Goal: Information Seeking & Learning: Learn about a topic

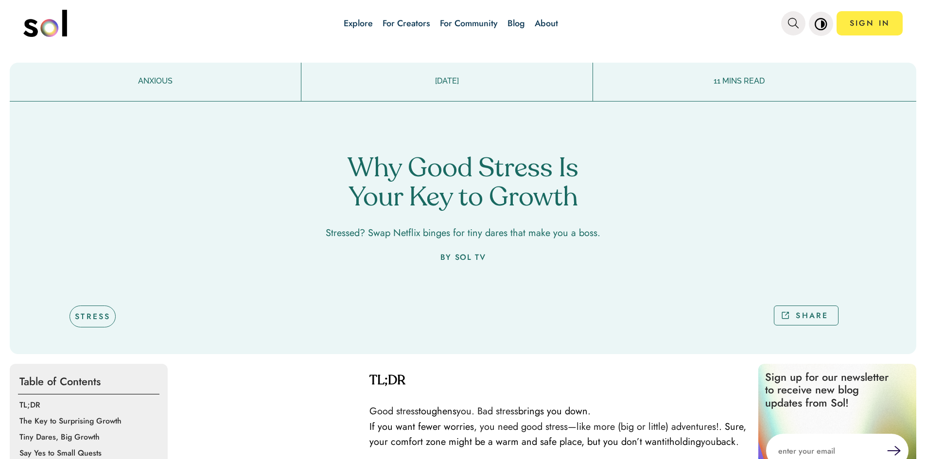
click at [517, 20] on link "Blog" at bounding box center [515, 23] width 17 height 13
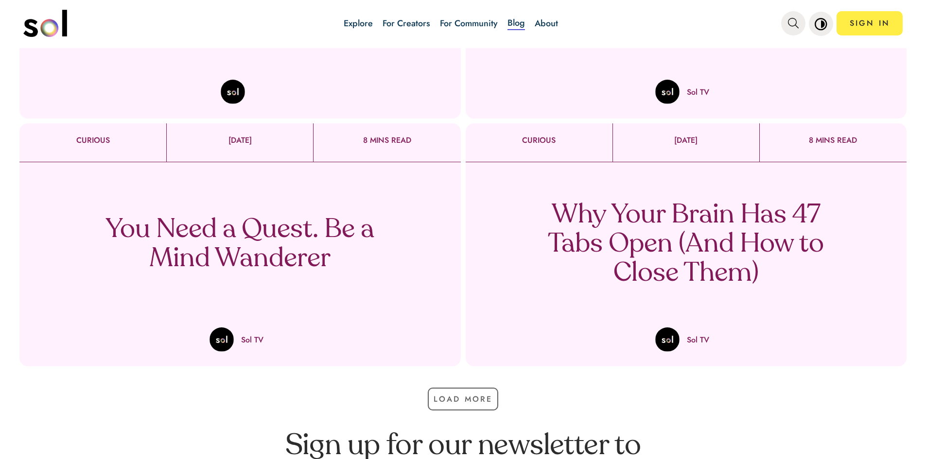
scroll to position [389, 0]
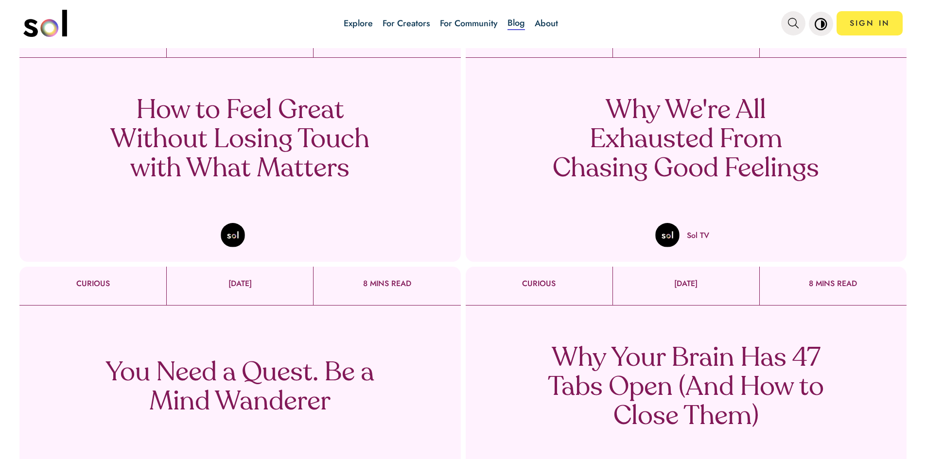
click at [679, 129] on p "Why We're All Exhausted From Chasing Good Feelings" at bounding box center [685, 140] width 287 height 87
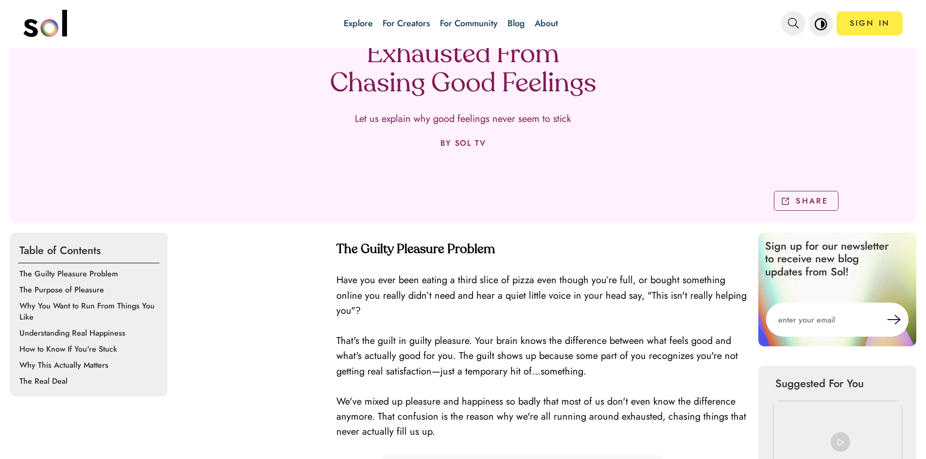
scroll to position [49, 0]
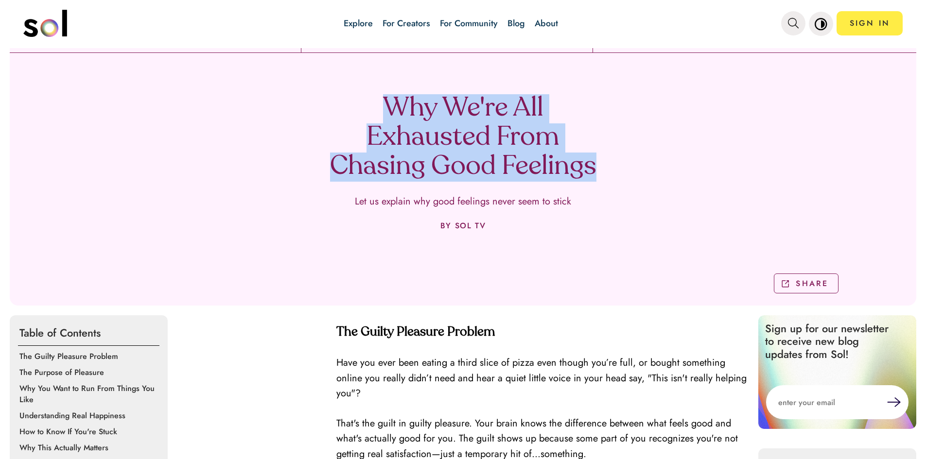
drag, startPoint x: 372, startPoint y: 98, endPoint x: 601, endPoint y: 186, distance: 245.5
click at [601, 186] on div "Why We're All Exhausted From Chasing Good Feelings Let us explain why good feel…" at bounding box center [463, 182] width 907 height 245
copy h1 "Why We're All Exhausted From Chasing Good Feelings"
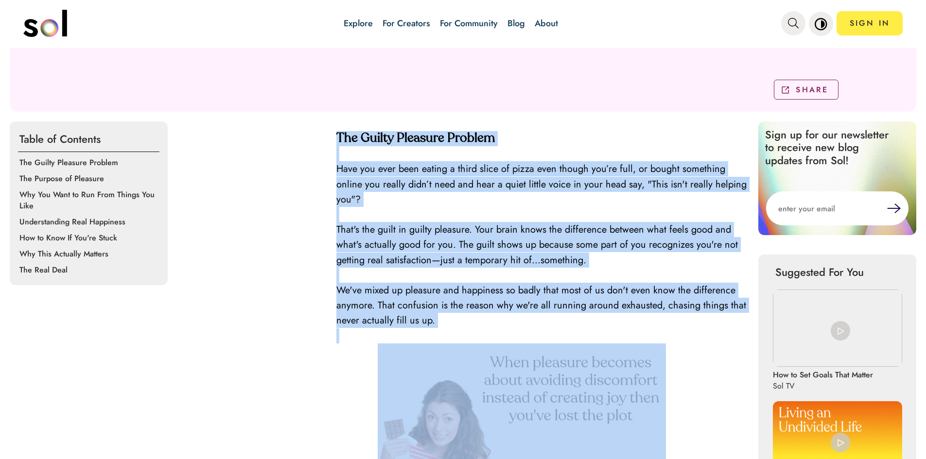
scroll to position [243, 0]
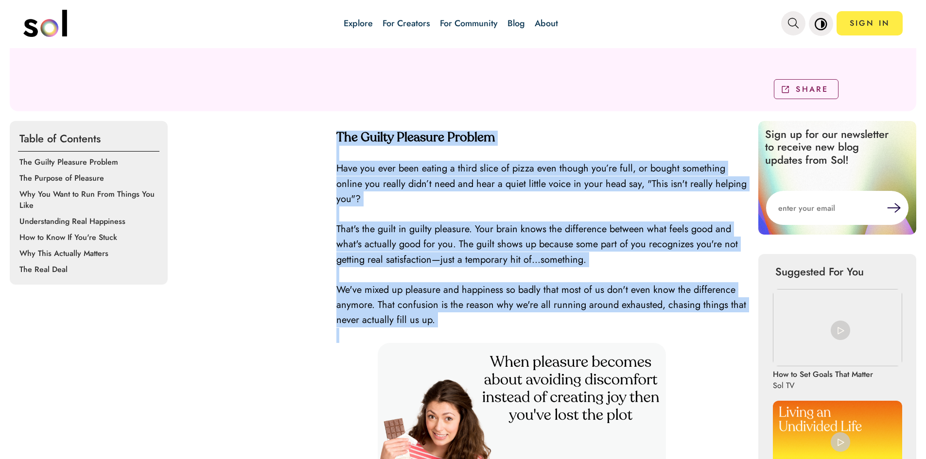
drag, startPoint x: 337, startPoint y: 233, endPoint x: 575, endPoint y: 329, distance: 256.1
copy div "The Guilty Pleasure Problem Have you ever been eating a third slice of pizza ev…"
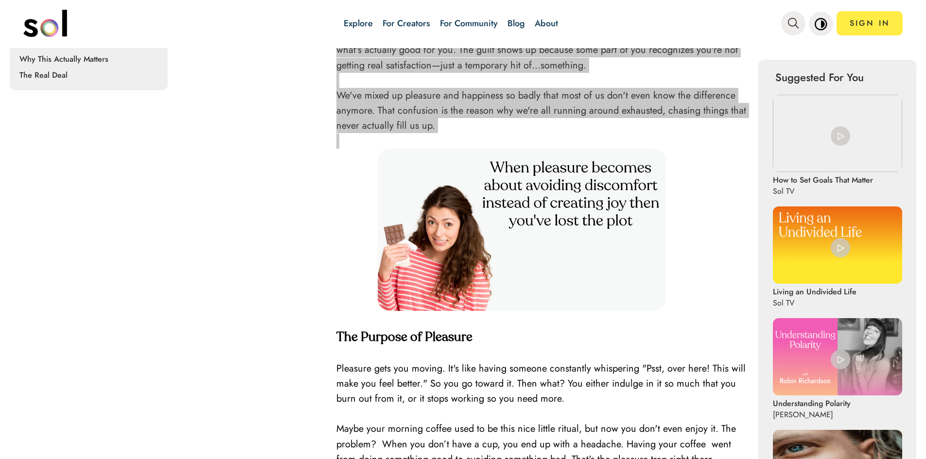
scroll to position [486, 0]
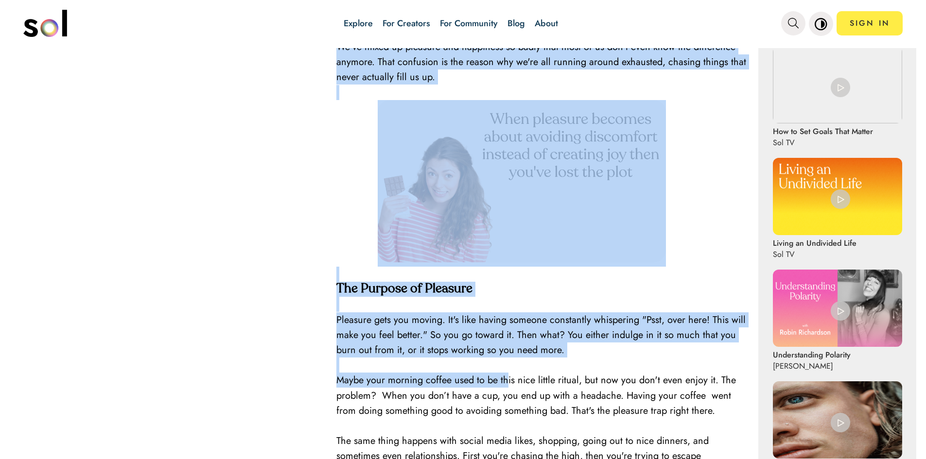
drag, startPoint x: 327, startPoint y: 280, endPoint x: 511, endPoint y: 364, distance: 202.8
click at [555, 292] on h4 "The Purpose of Pleasure" at bounding box center [542, 289] width 412 height 15
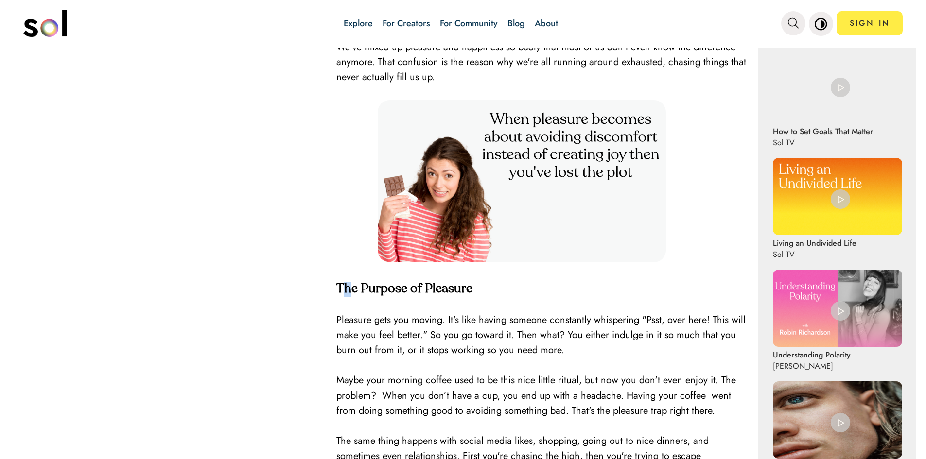
drag, startPoint x: 339, startPoint y: 286, endPoint x: 346, endPoint y: 289, distance: 7.0
click at [346, 289] on strong "The Purpose of Pleasure" at bounding box center [404, 289] width 136 height 13
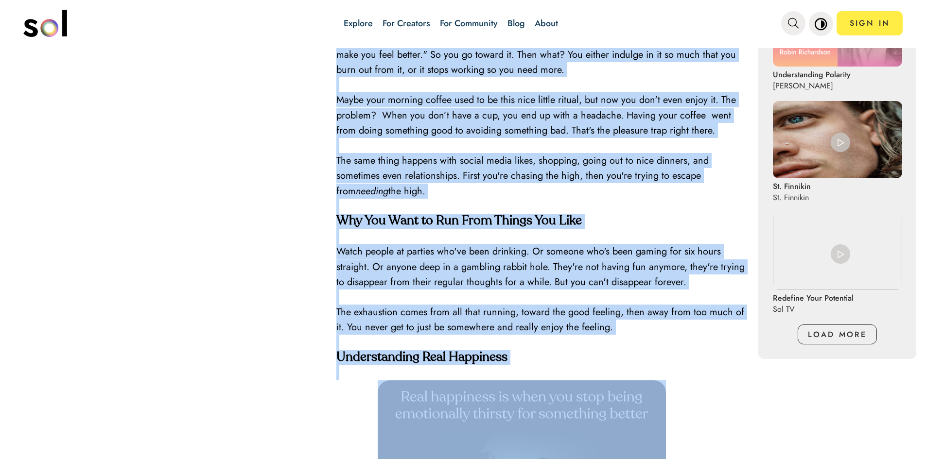
scroll to position [778, 0]
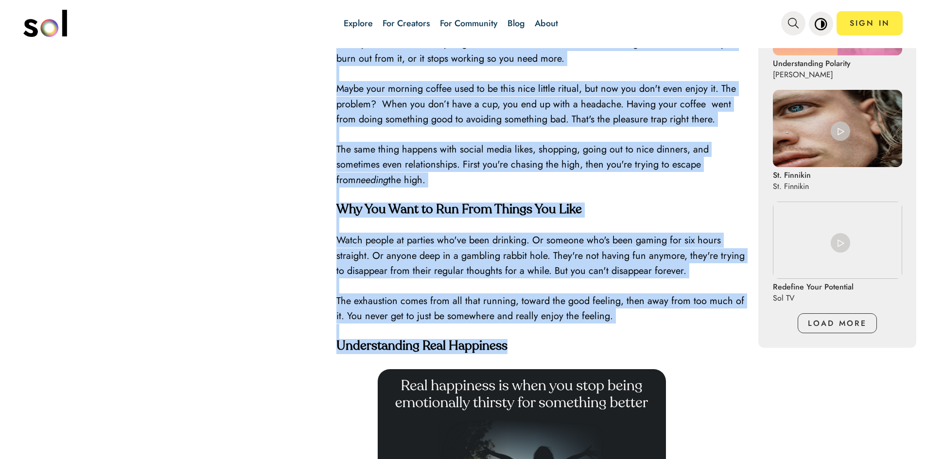
drag, startPoint x: 329, startPoint y: 289, endPoint x: 622, endPoint y: 345, distance: 298.5
click at [622, 345] on div "Table of Contents The Guilty Pleasure Problem The Purpose of Pleasure Why You W…" at bounding box center [463, 460] width 907 height 1748
copy div "The Purpose of Pleasure Pleasure gets you moving. It's like having someone cons…"
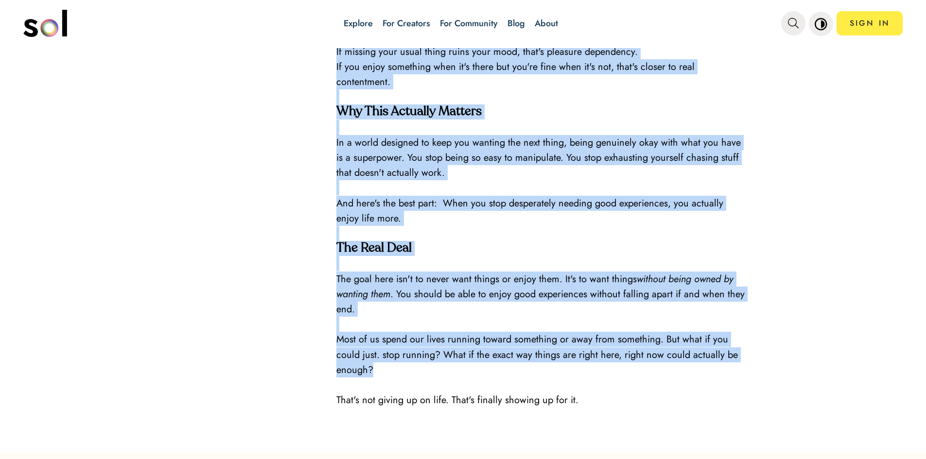
scroll to position [1701, 0]
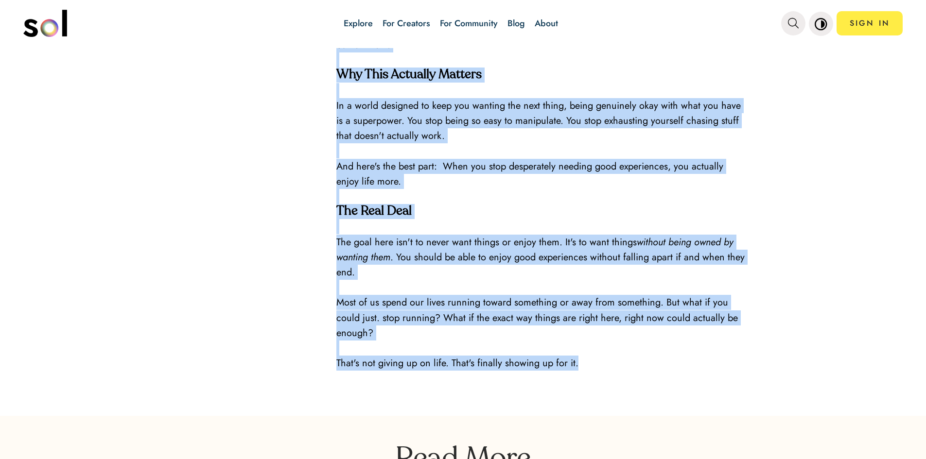
drag, startPoint x: 402, startPoint y: 287, endPoint x: 605, endPoint y: 362, distance: 216.8
copy div "Real happiness isn't a big emotional thing. It's more like not needing anything…"
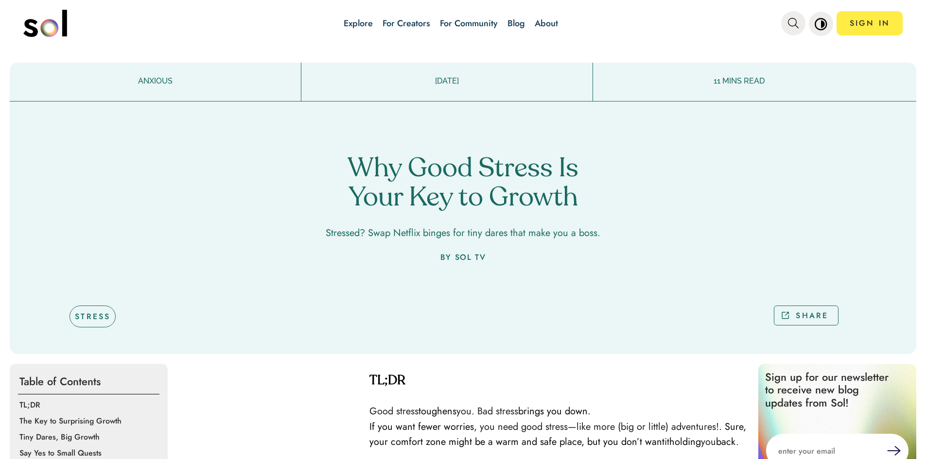
click at [63, 33] on img "main navigation" at bounding box center [45, 23] width 44 height 27
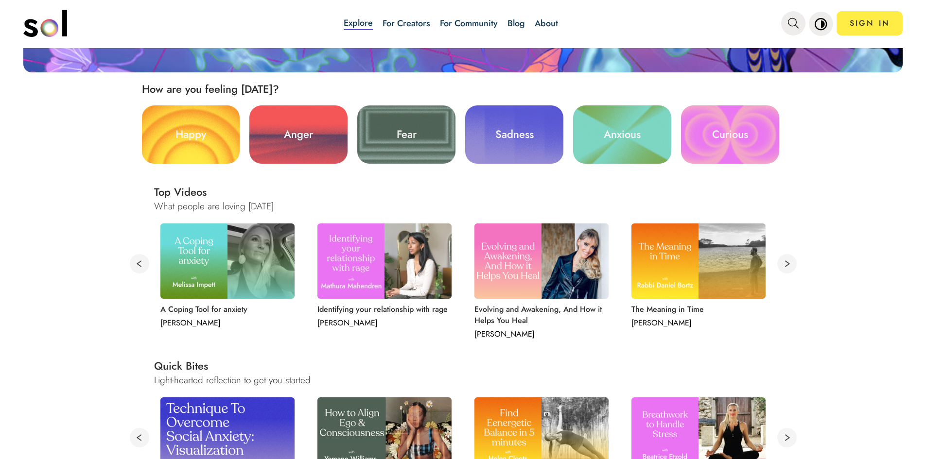
scroll to position [292, 0]
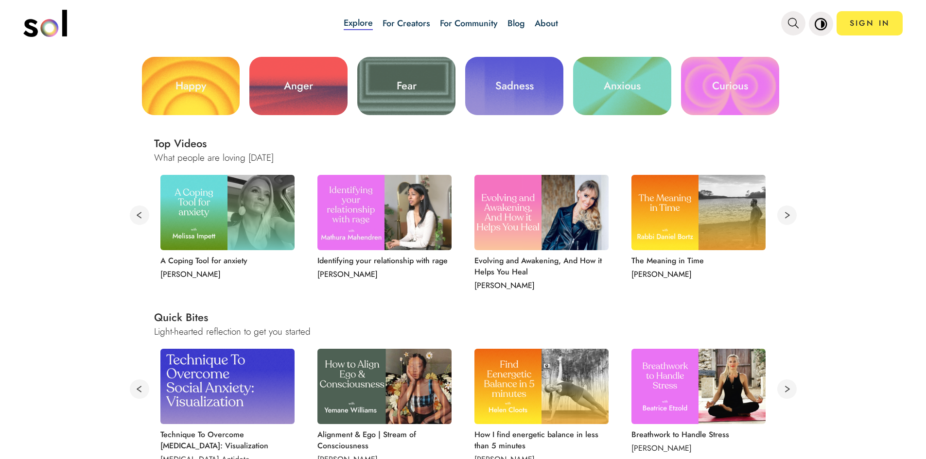
click at [782, 214] on button at bounding box center [786, 215] width 19 height 19
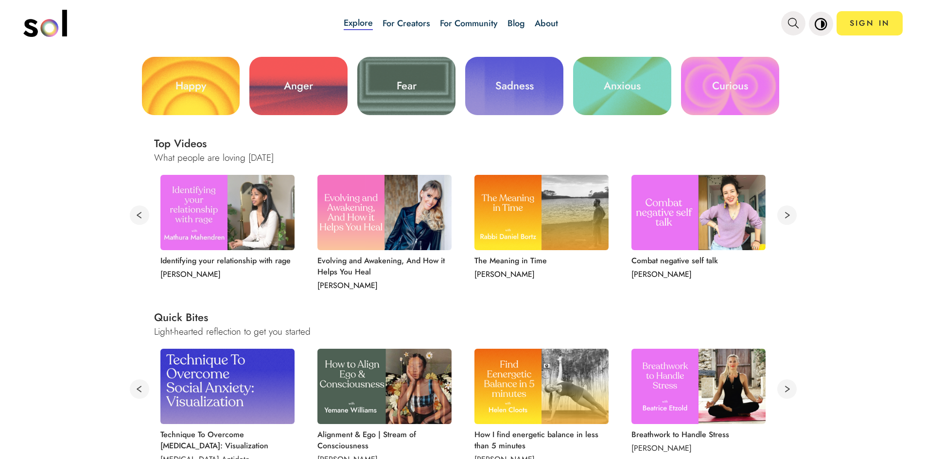
click at [782, 215] on button at bounding box center [786, 215] width 19 height 19
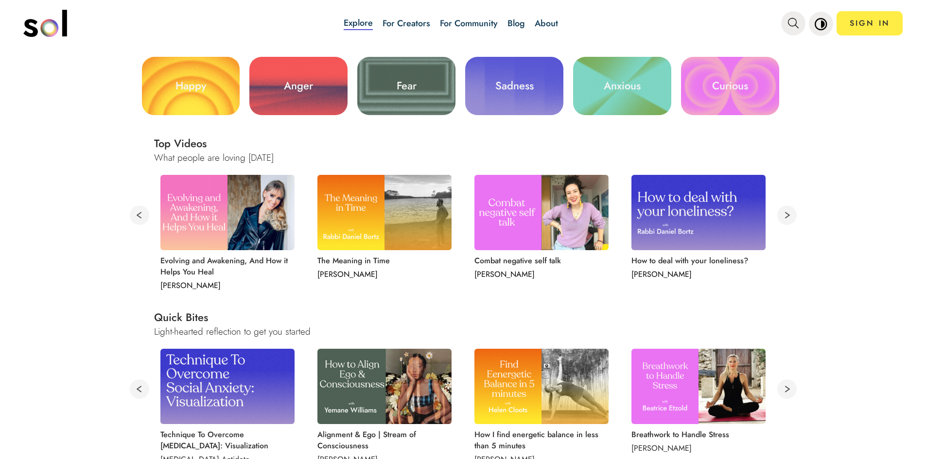
click at [782, 216] on button at bounding box center [786, 215] width 19 height 19
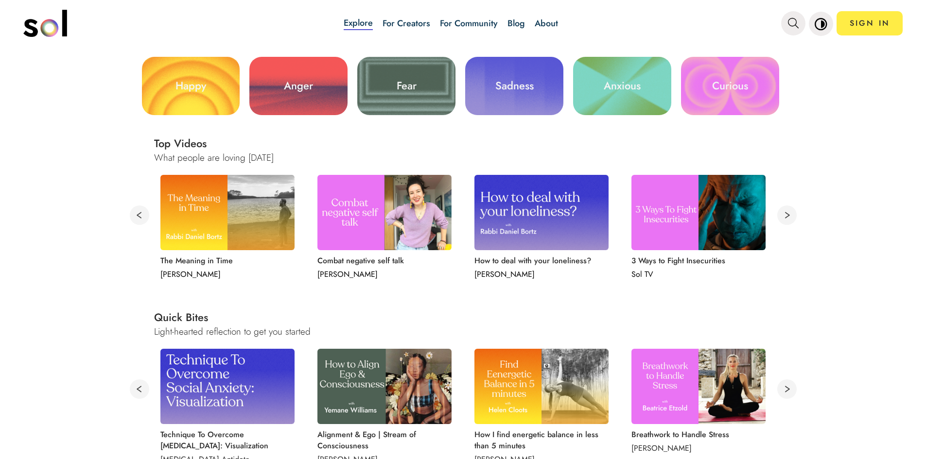
click at [782, 216] on button at bounding box center [786, 215] width 19 height 19
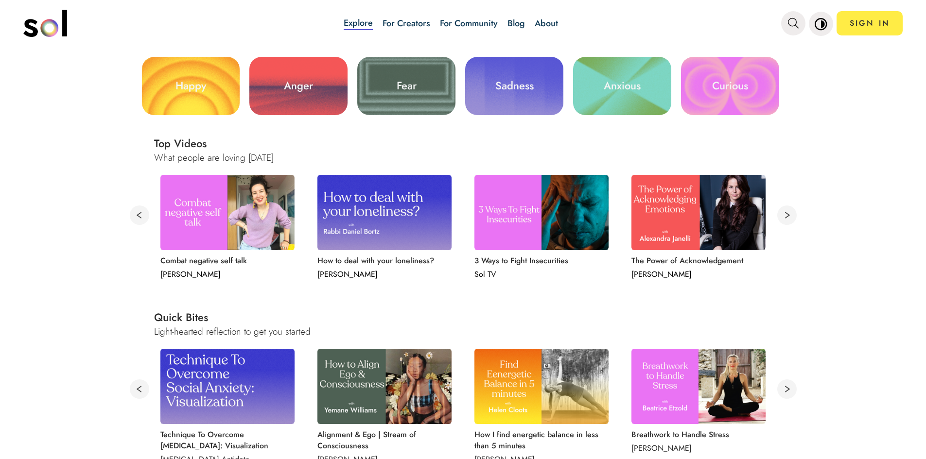
click at [782, 216] on button at bounding box center [786, 215] width 19 height 19
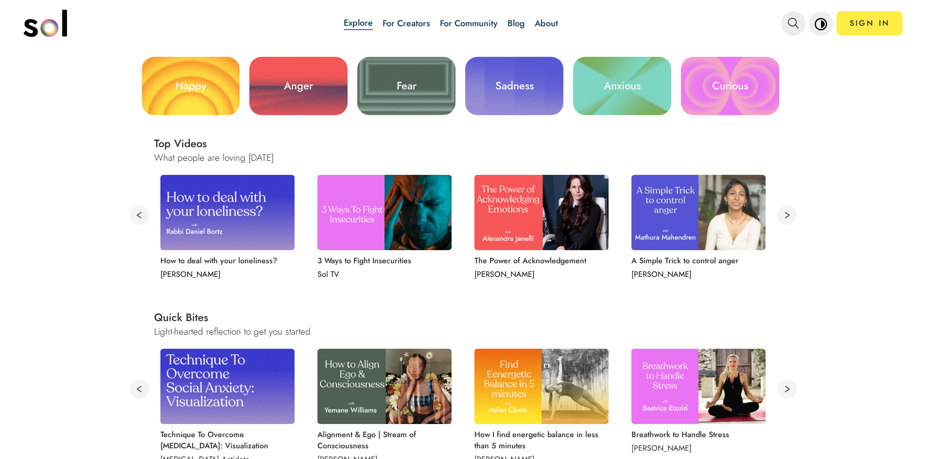
click at [782, 216] on button at bounding box center [786, 215] width 19 height 19
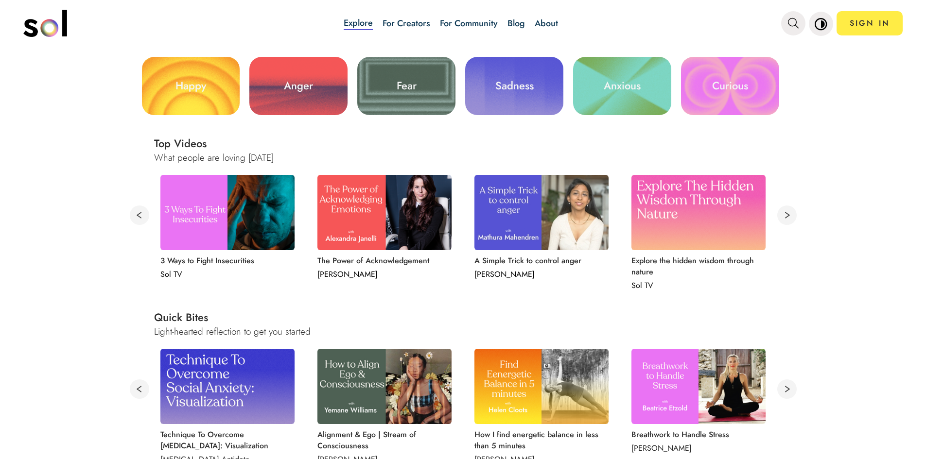
click at [782, 216] on button at bounding box center [786, 215] width 19 height 19
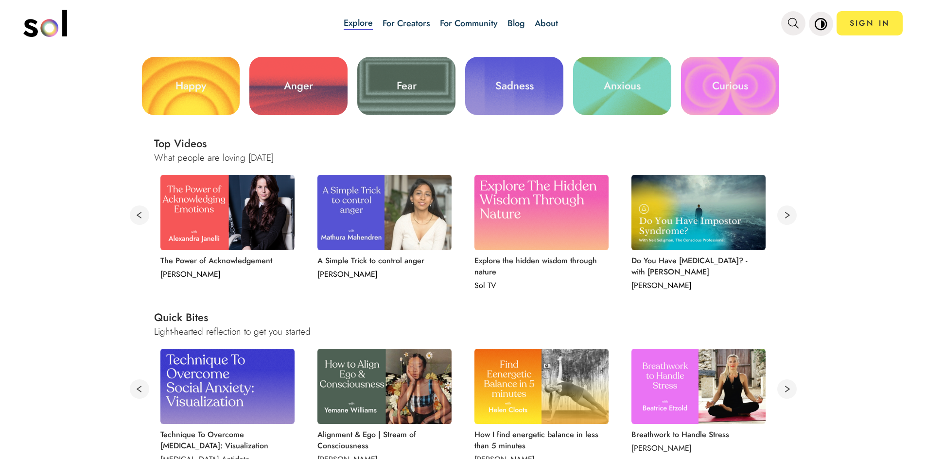
click at [782, 216] on button at bounding box center [786, 215] width 19 height 19
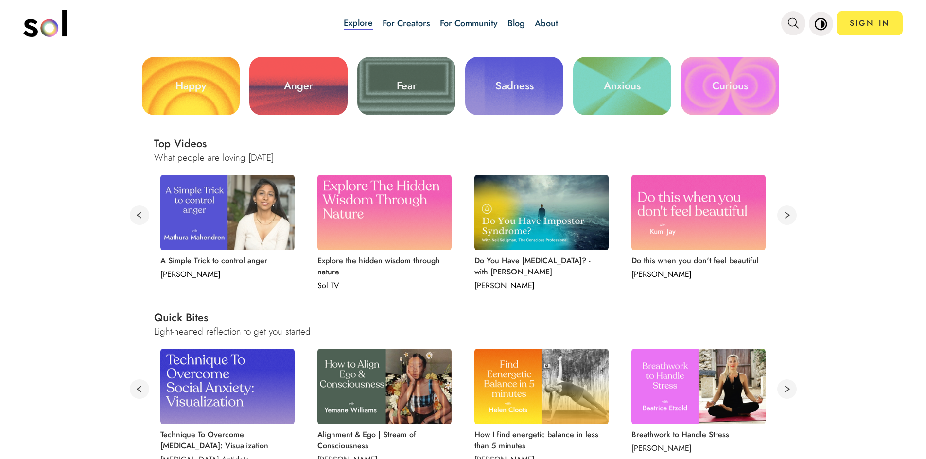
click at [782, 216] on button at bounding box center [786, 215] width 19 height 19
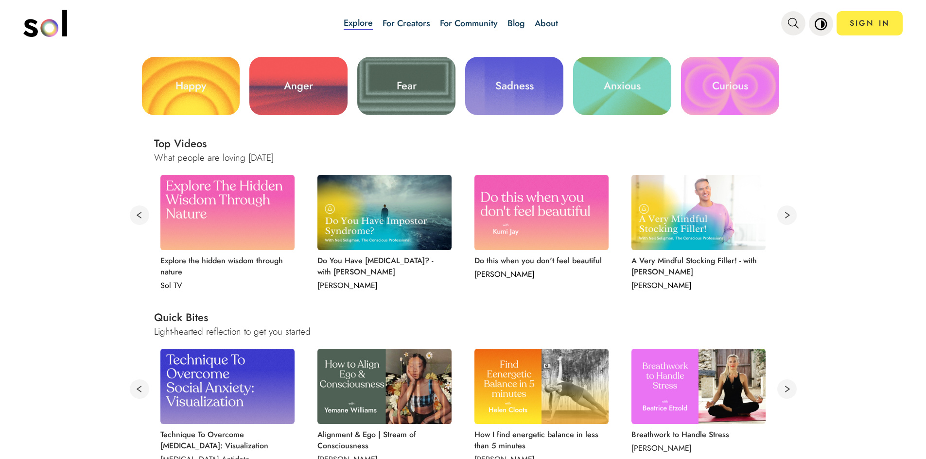
click at [782, 216] on button at bounding box center [786, 215] width 19 height 19
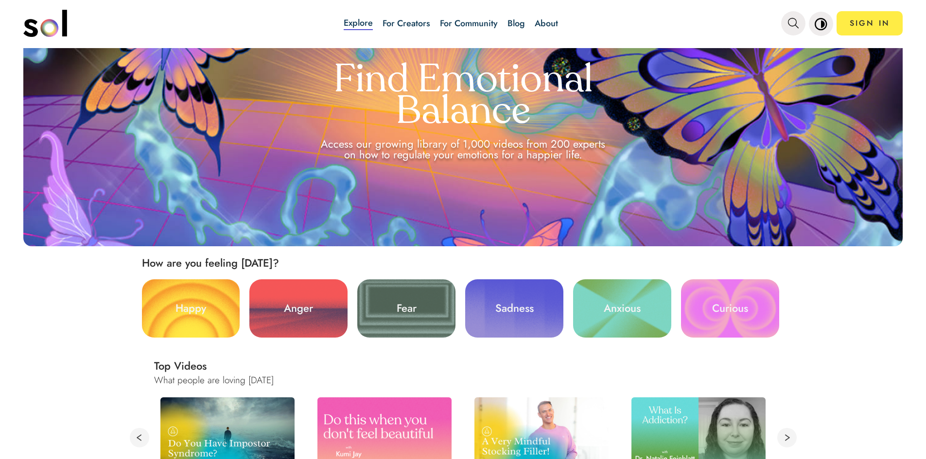
scroll to position [0, 0]
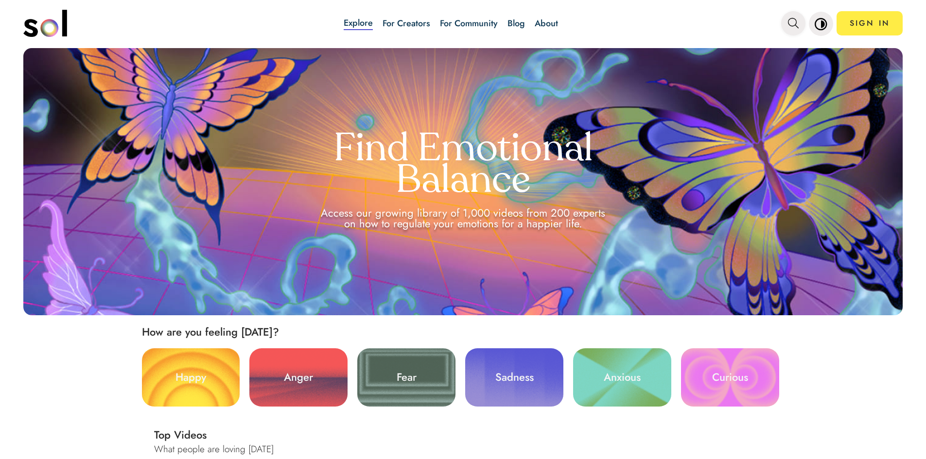
click at [797, 24] on icon "main navigation" at bounding box center [793, 23] width 11 height 11
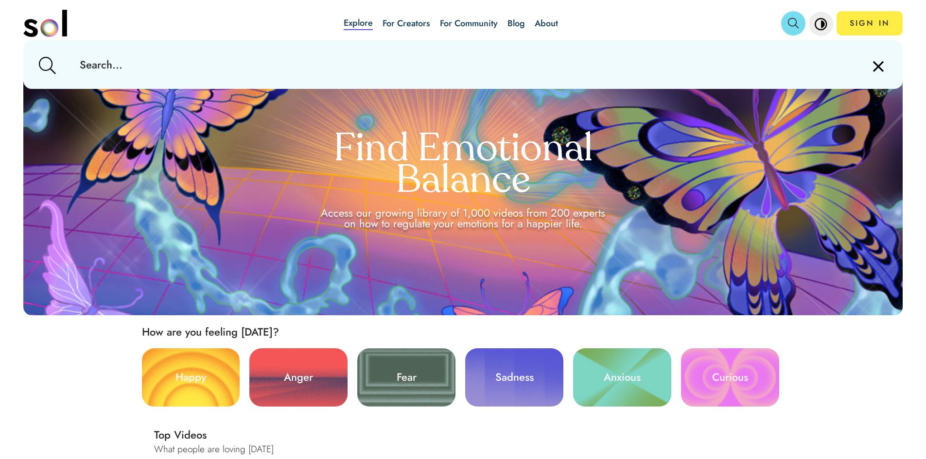
click at [800, 27] on button "main navigation" at bounding box center [793, 23] width 24 height 24
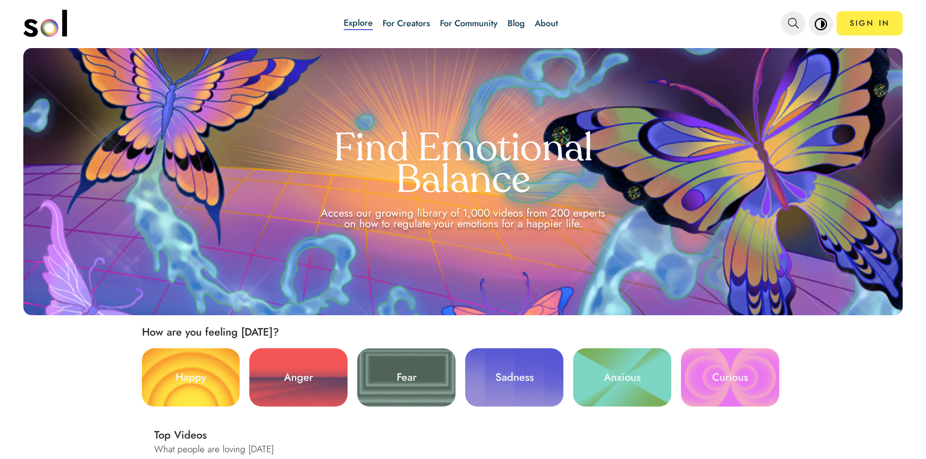
click at [761, 4] on div "Explore For Creators For Community Blog About SIGN IN" at bounding box center [463, 24] width 880 height 48
click at [798, 24] on icon "main navigation" at bounding box center [793, 23] width 11 height 11
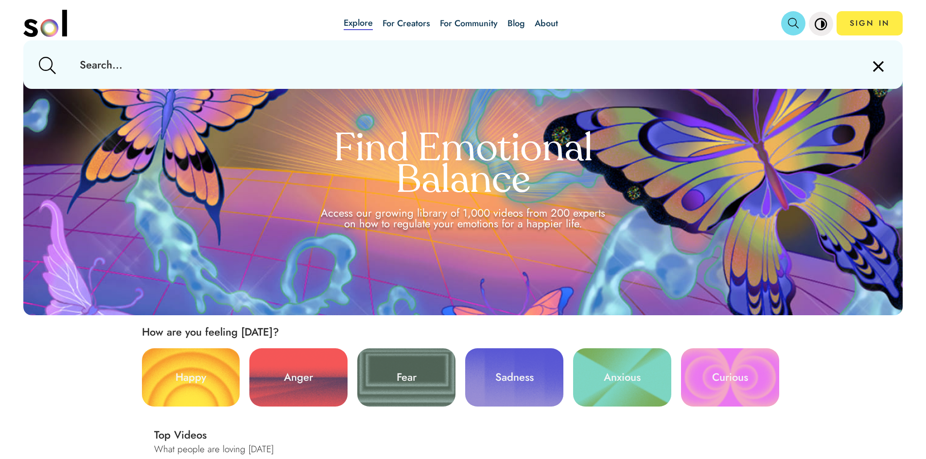
click at [602, 67] on input "text" at bounding box center [463, 64] width 782 height 49
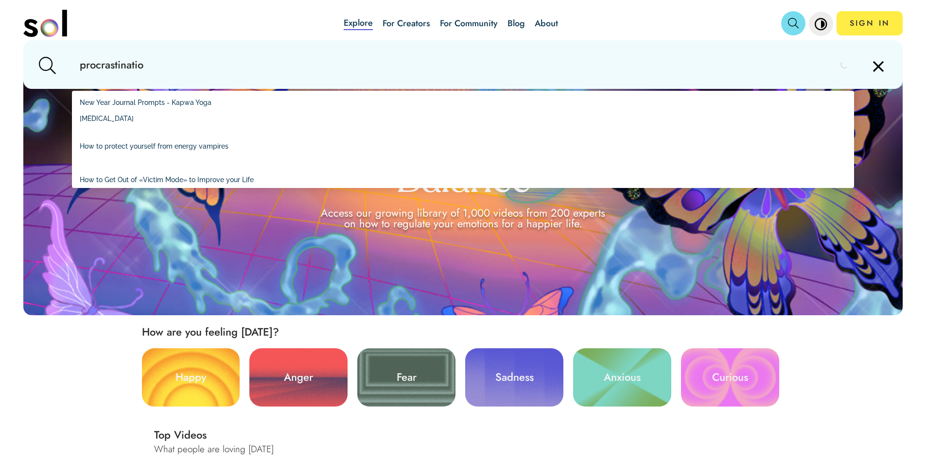
type input "[MEDICAL_DATA]"
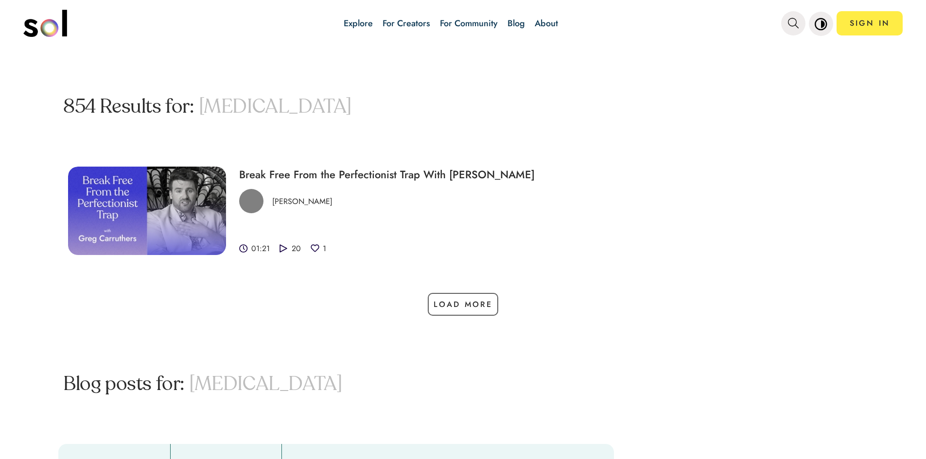
click at [473, 320] on div "Load More" at bounding box center [463, 309] width 926 height 33
click at [473, 315] on button "Load More" at bounding box center [463, 304] width 71 height 23
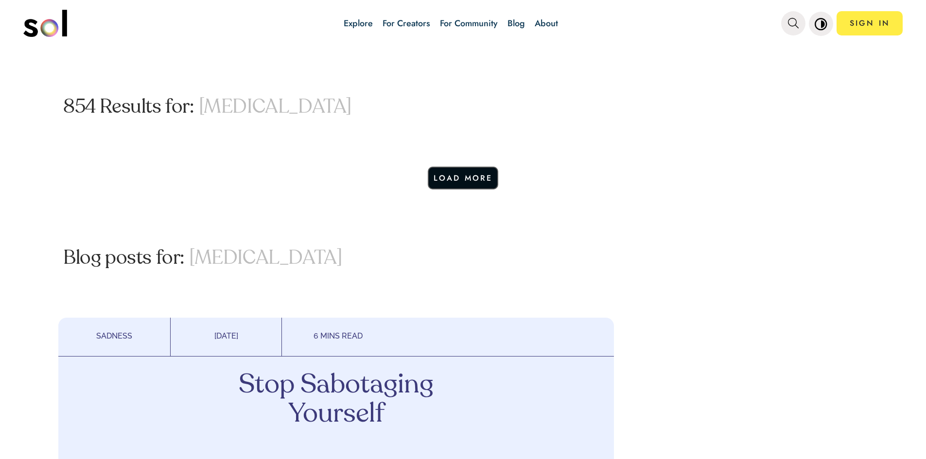
click at [454, 181] on button "Load More" at bounding box center [463, 178] width 71 height 23
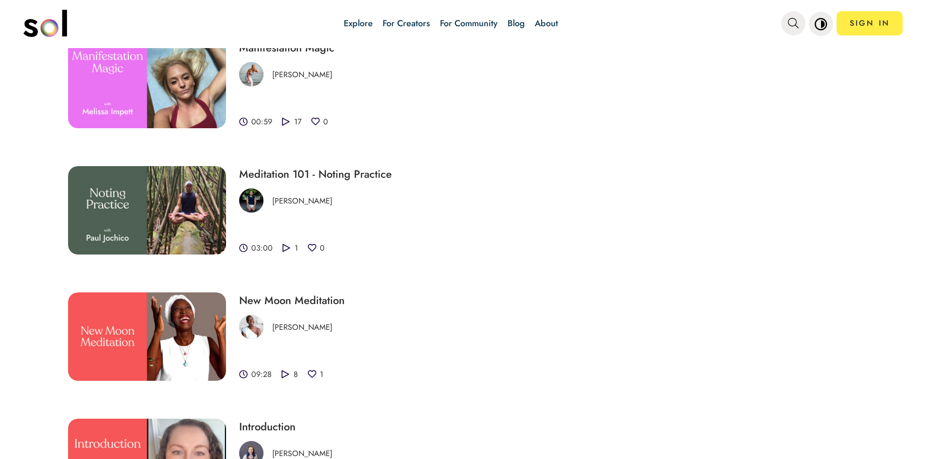
scroll to position [778, 0]
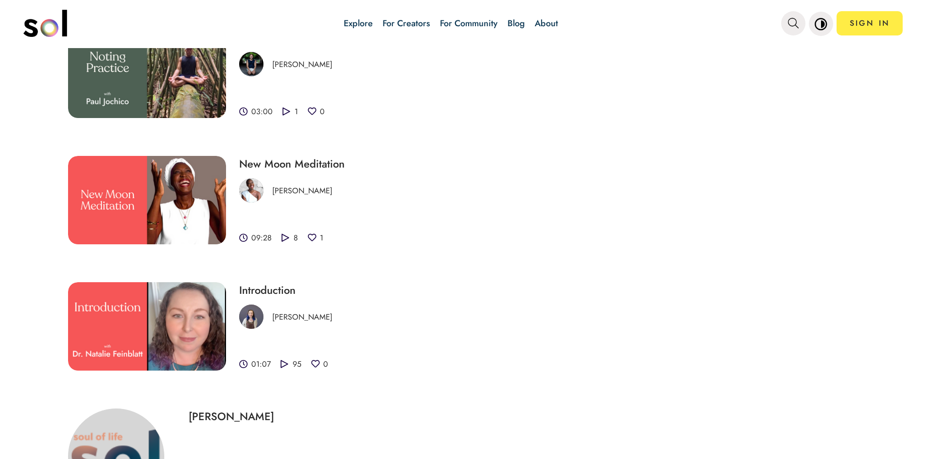
click at [290, 165] on h3 "New Moon Meditation" at bounding box center [428, 164] width 379 height 16
click at [188, 203] on img at bounding box center [147, 200] width 158 height 88
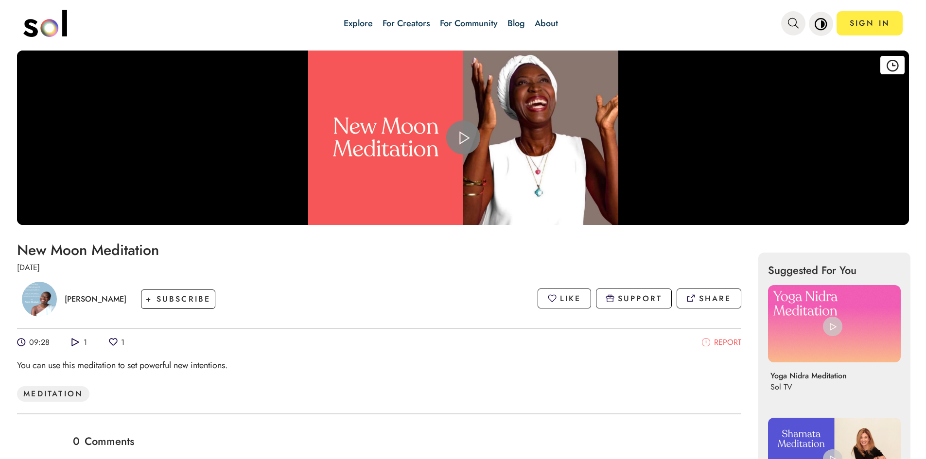
click at [463, 138] on span "Video Player" at bounding box center [463, 138] width 0 height 0
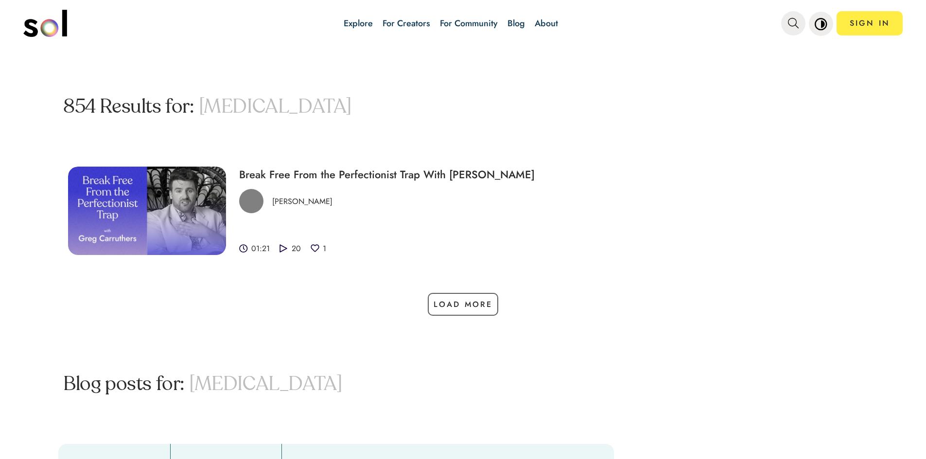
scroll to position [49, 0]
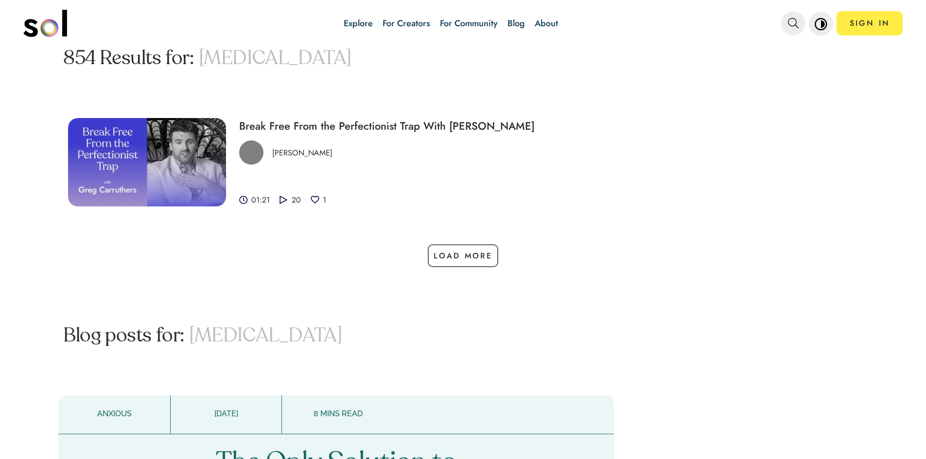
click at [356, 21] on link "Explore" at bounding box center [358, 23] width 29 height 13
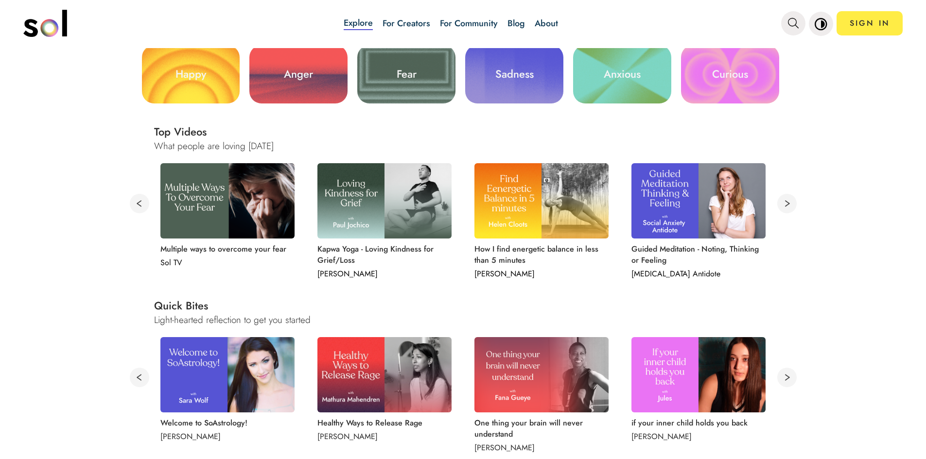
scroll to position [292, 0]
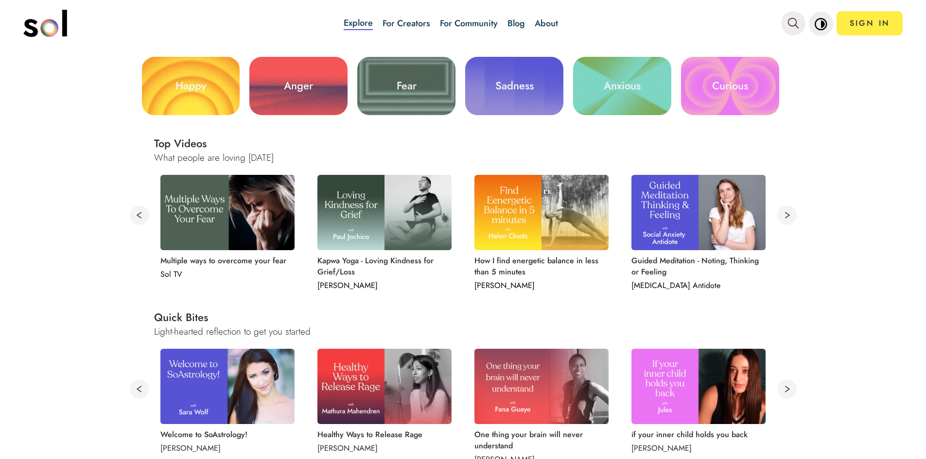
click at [432, 87] on link "Fear" at bounding box center [406, 86] width 98 height 58
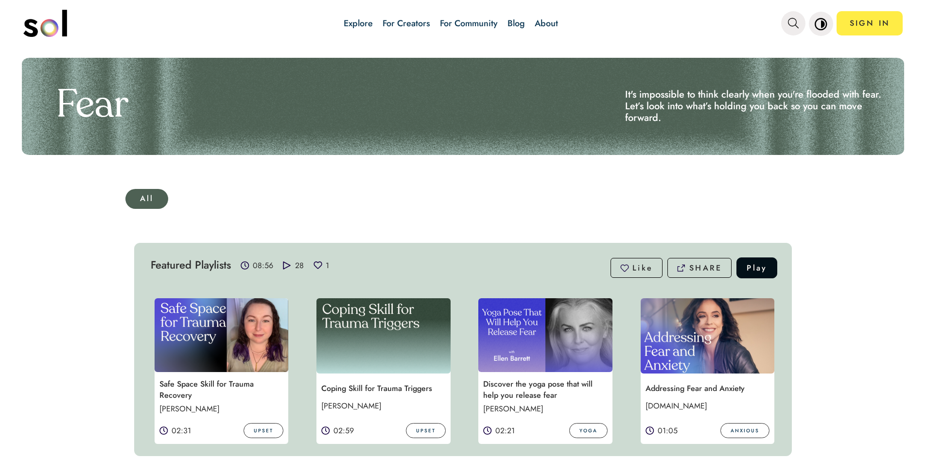
click at [351, 19] on link "Explore" at bounding box center [358, 23] width 29 height 13
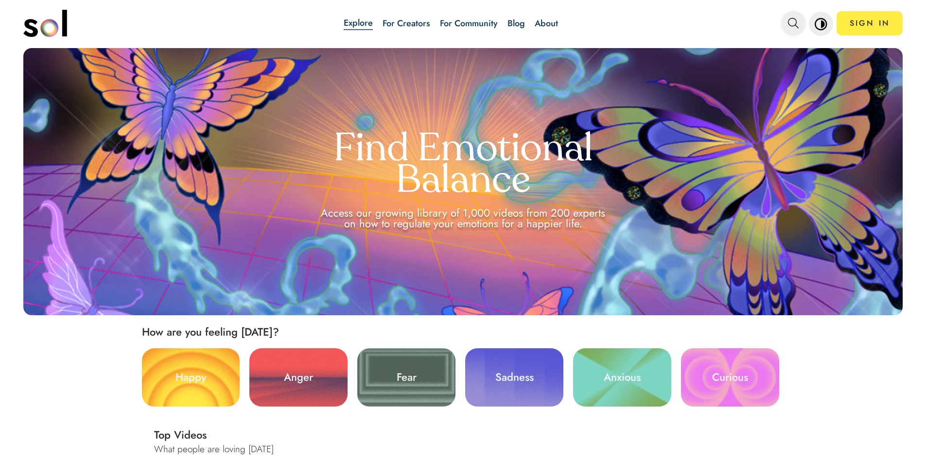
click at [789, 21] on icon "main navigation" at bounding box center [793, 23] width 11 height 11
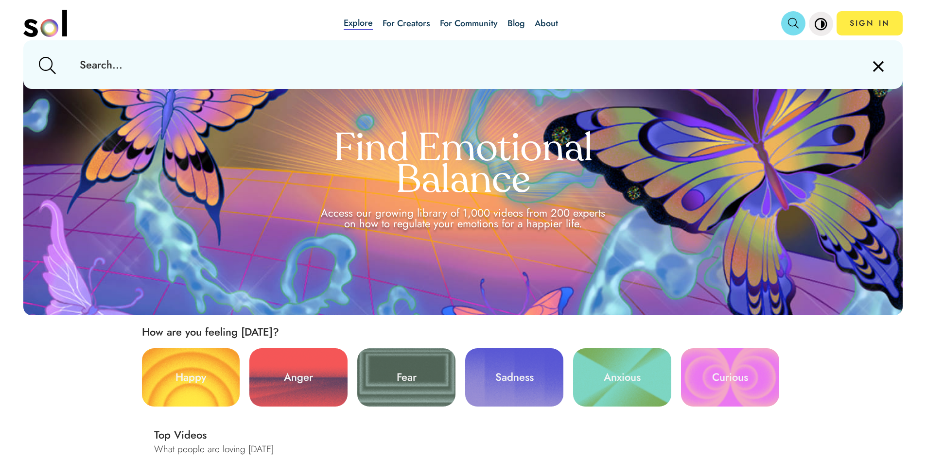
click at [132, 69] on input "text" at bounding box center [463, 64] width 782 height 49
paste input "Why [MEDICAL_DATA] robs you from your destiny"
type input "Why [MEDICAL_DATA] robs you from your destiny"
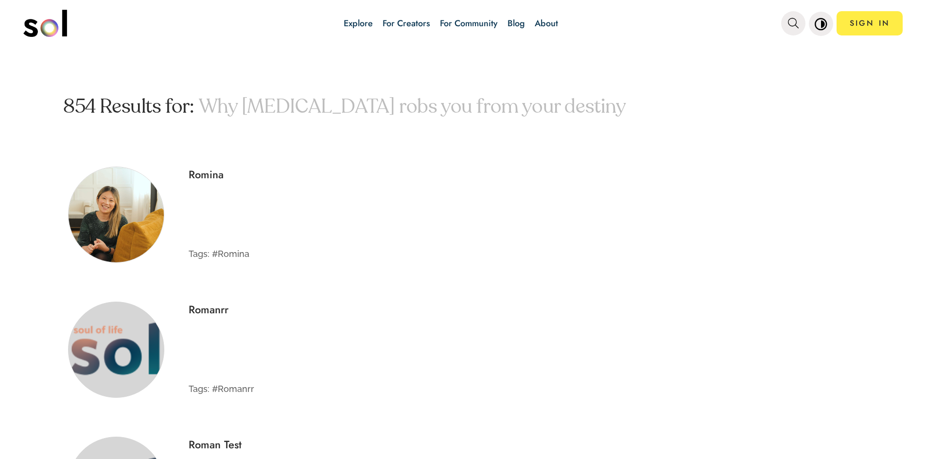
click at [318, 111] on p "Why [MEDICAL_DATA] robs you from your destiny" at bounding box center [412, 107] width 427 height 21
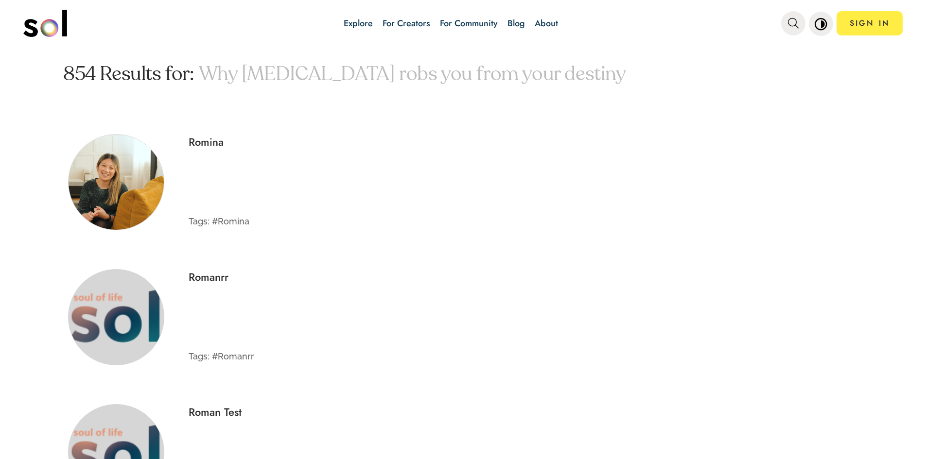
scroll to position [49, 0]
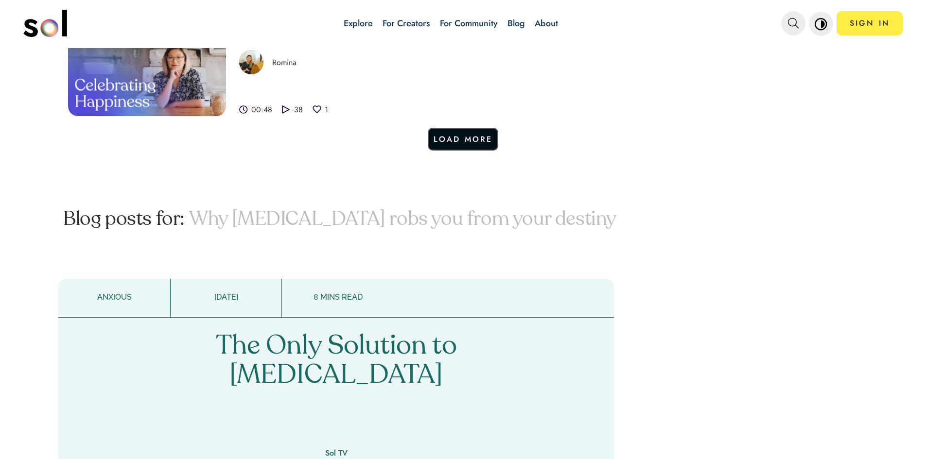
click at [443, 133] on button "Load More" at bounding box center [463, 139] width 71 height 23
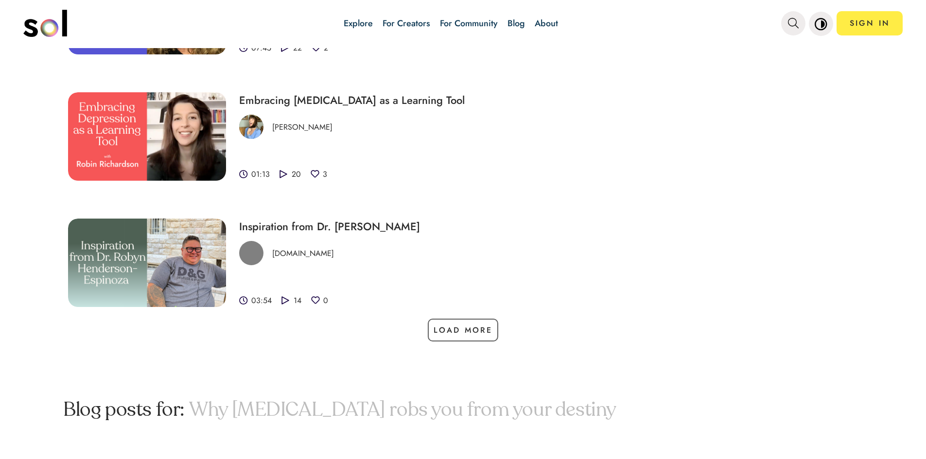
scroll to position [1116, 0]
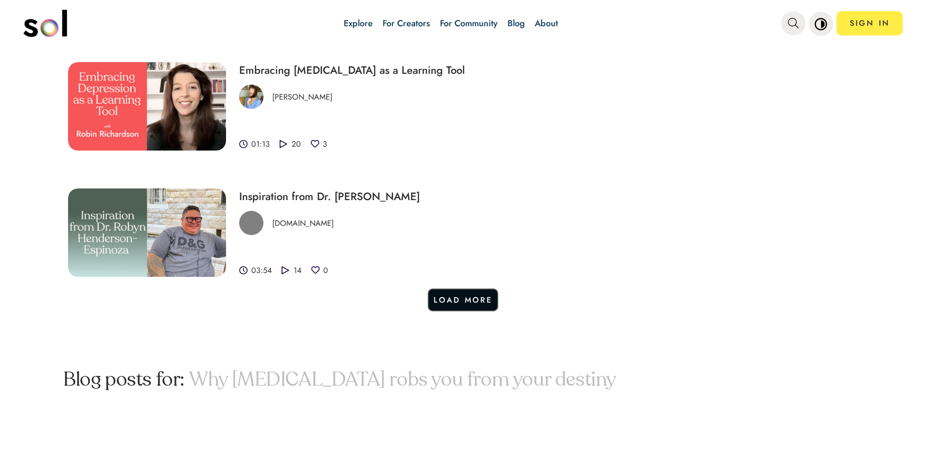
click at [468, 296] on button "Load More" at bounding box center [463, 300] width 71 height 23
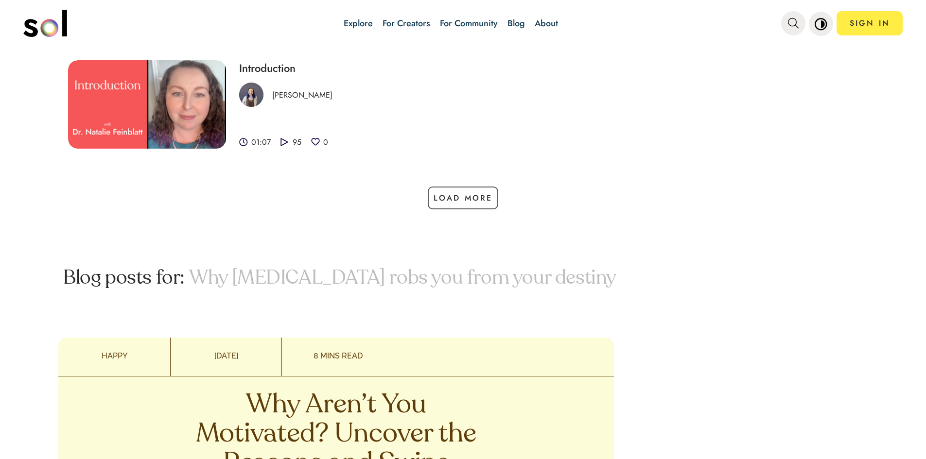
scroll to position [1167, 0]
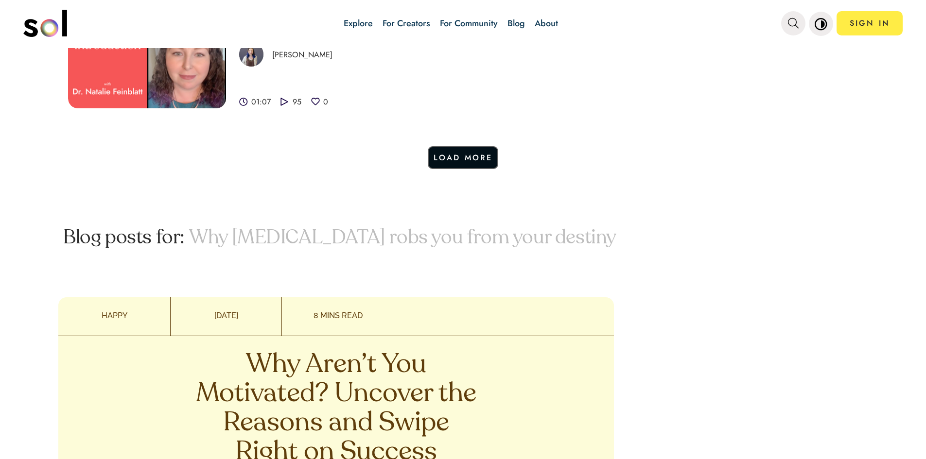
click at [478, 161] on button "Load More" at bounding box center [463, 157] width 71 height 23
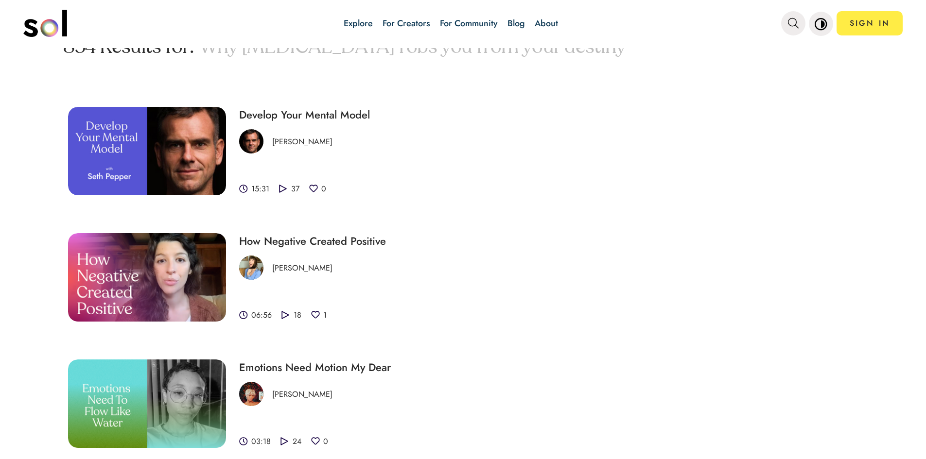
scroll to position [0, 0]
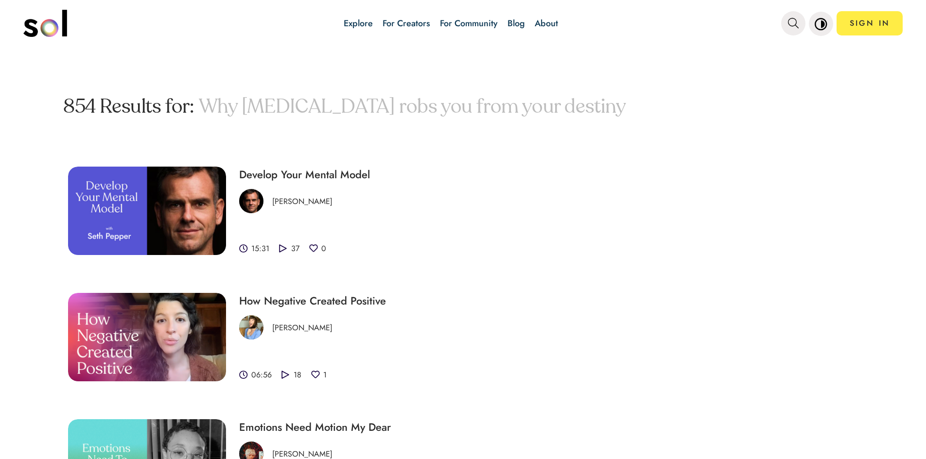
click at [346, 30] on link "Explore" at bounding box center [358, 23] width 29 height 20
click at [351, 26] on link "Explore" at bounding box center [358, 23] width 29 height 13
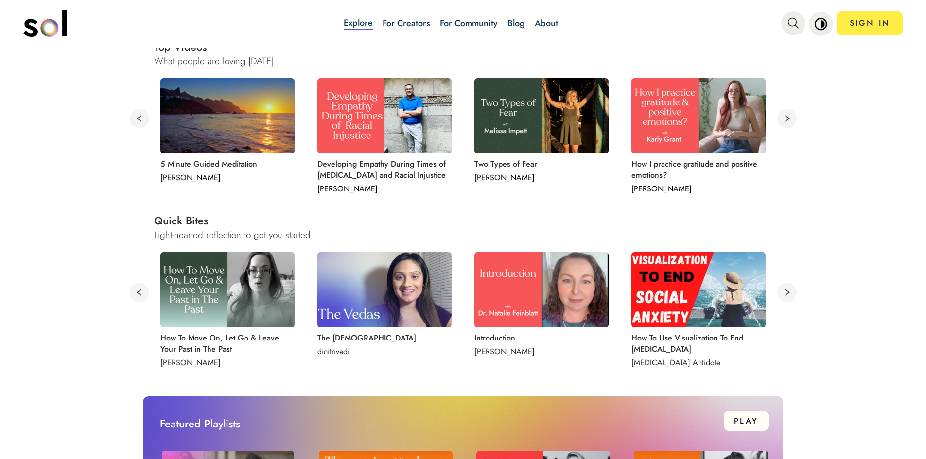
scroll to position [389, 0]
click at [785, 291] on button at bounding box center [786, 291] width 19 height 19
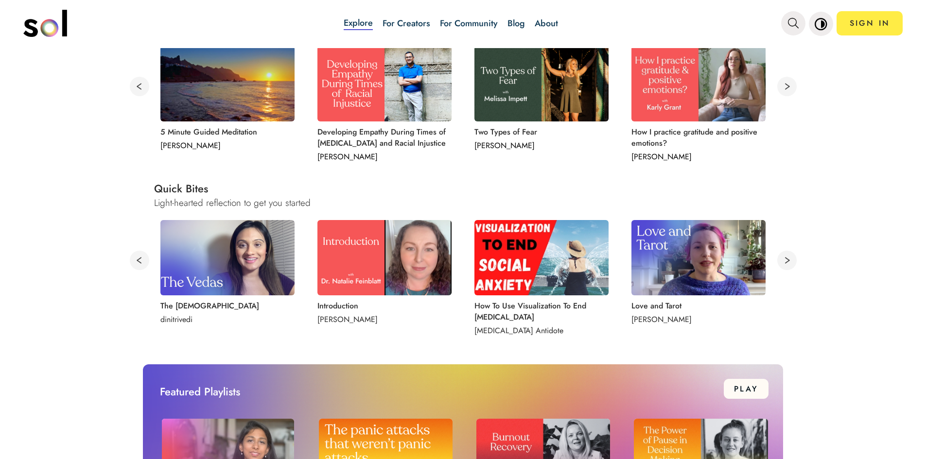
scroll to position [486, 0]
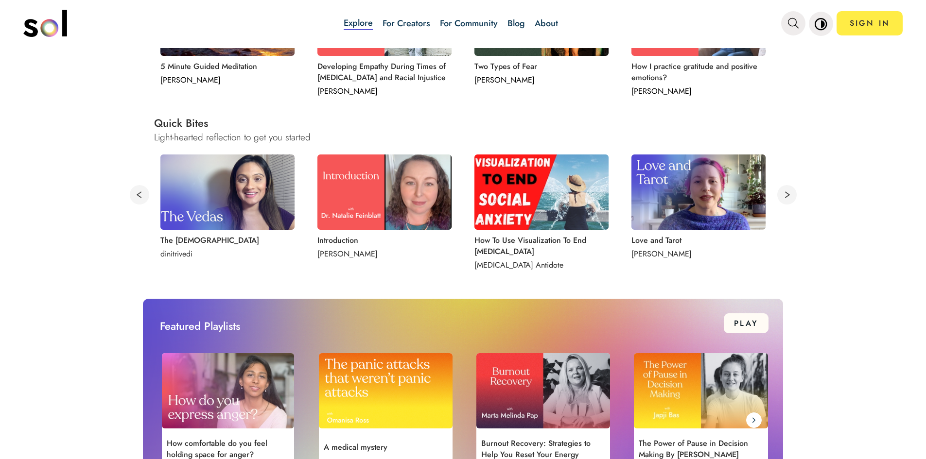
click at [783, 196] on button at bounding box center [786, 194] width 19 height 19
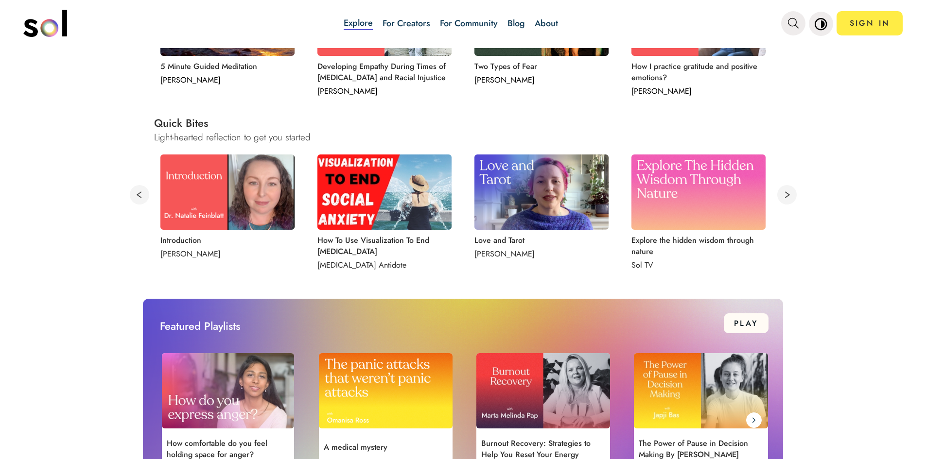
click at [783, 196] on button at bounding box center [786, 194] width 19 height 19
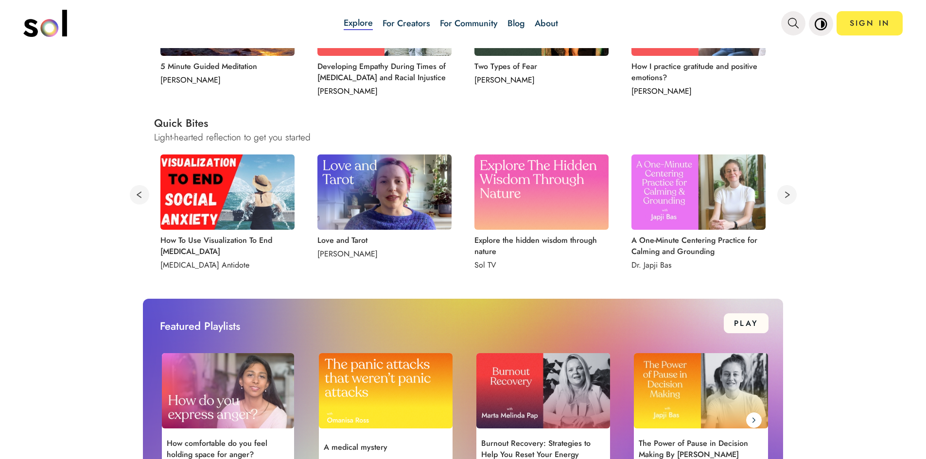
click at [783, 196] on button at bounding box center [786, 194] width 19 height 19
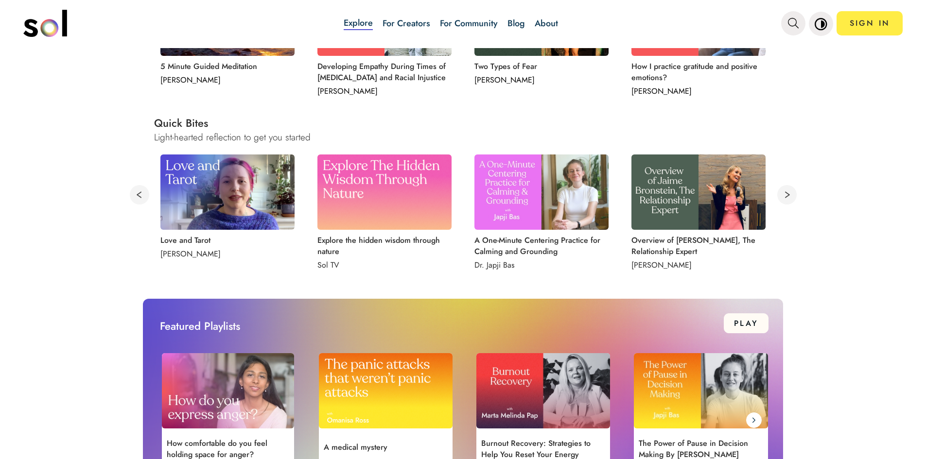
click at [783, 196] on button at bounding box center [786, 194] width 19 height 19
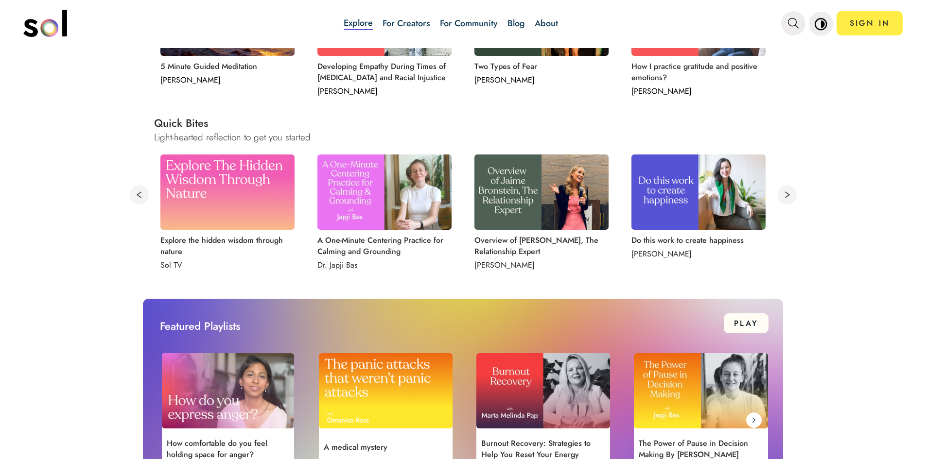
click at [782, 196] on button at bounding box center [786, 194] width 19 height 19
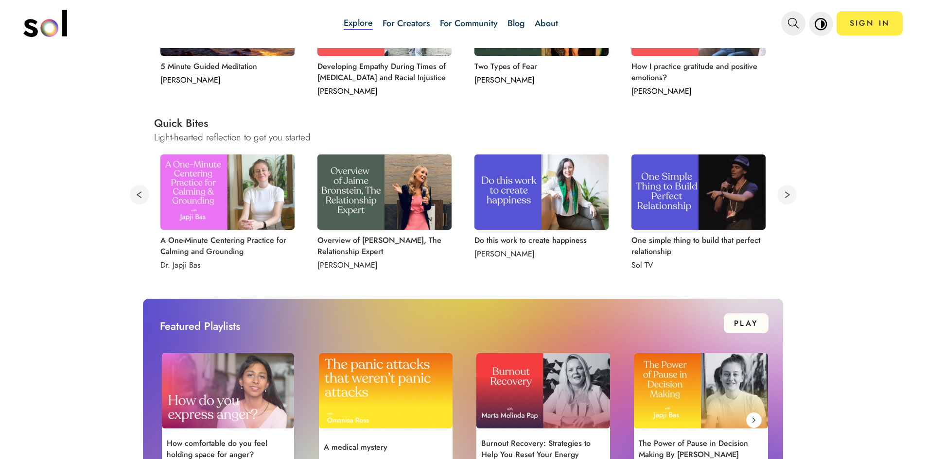
click at [782, 196] on button at bounding box center [786, 194] width 19 height 19
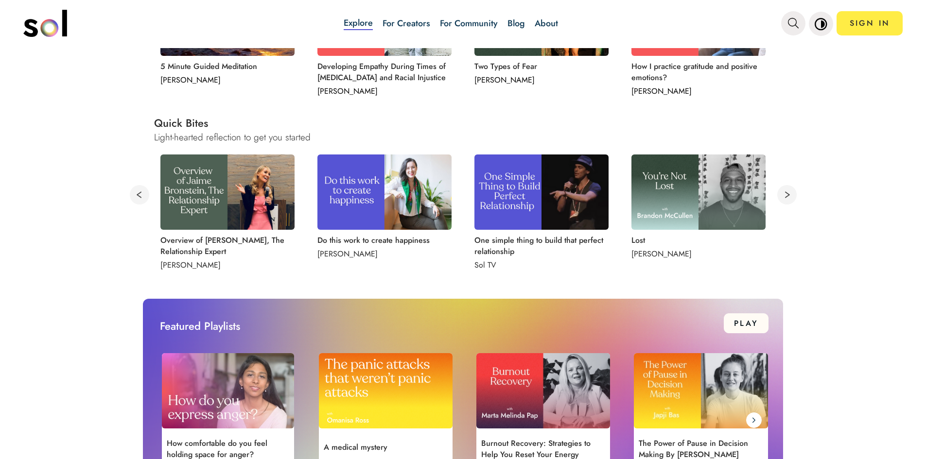
click at [782, 196] on button at bounding box center [786, 194] width 19 height 19
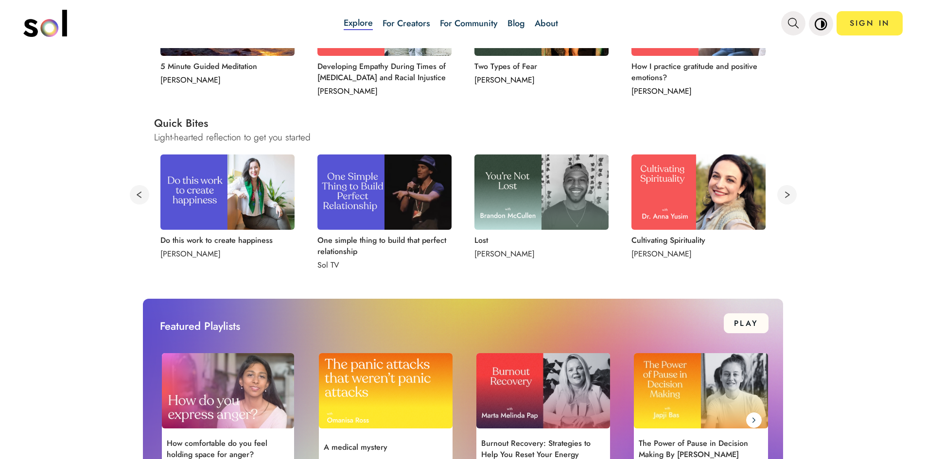
click at [782, 196] on button at bounding box center [786, 194] width 19 height 19
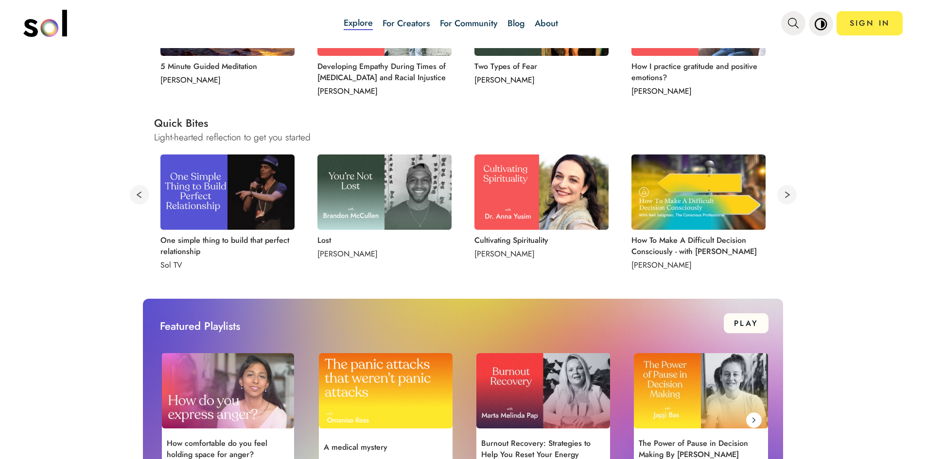
click at [782, 196] on button at bounding box center [786, 194] width 19 height 19
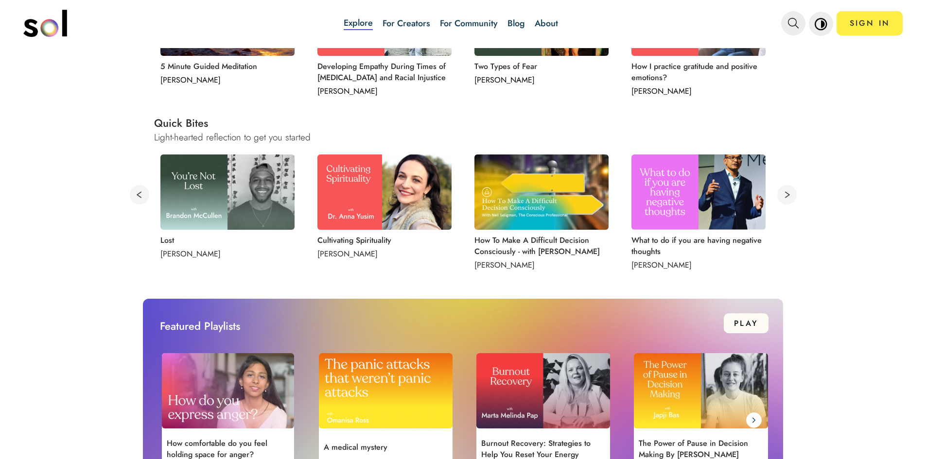
click at [782, 196] on button at bounding box center [786, 194] width 19 height 19
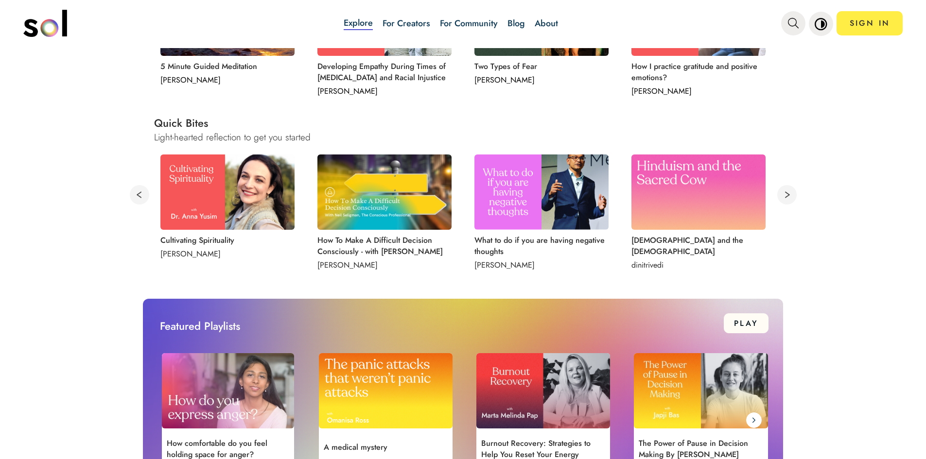
click at [782, 196] on button at bounding box center [786, 194] width 19 height 19
click at [782, 194] on button at bounding box center [786, 194] width 19 height 19
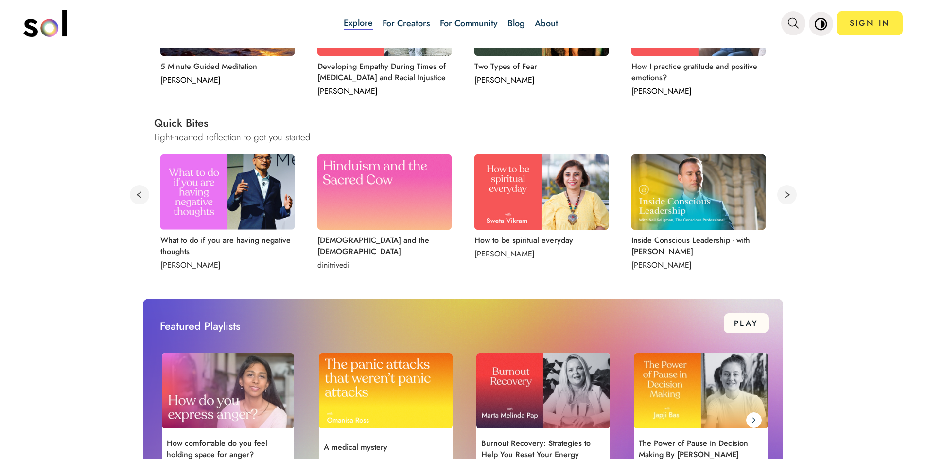
click at [782, 194] on button at bounding box center [786, 194] width 19 height 19
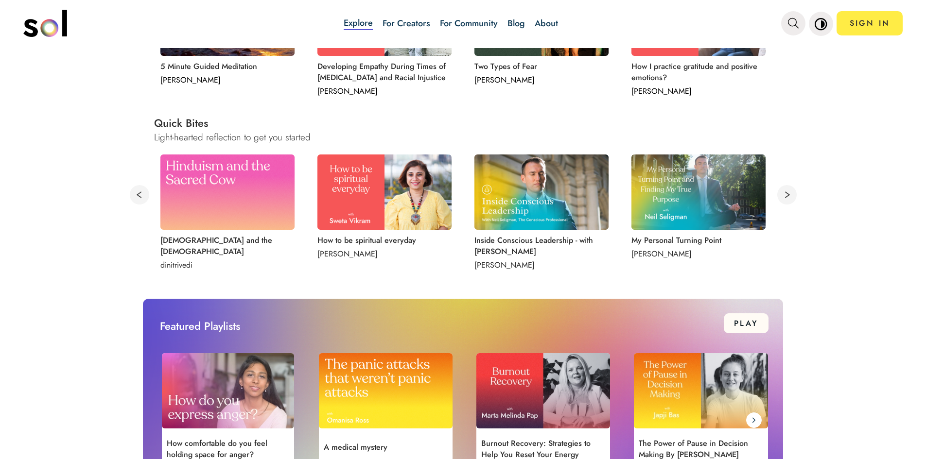
click at [782, 194] on button at bounding box center [786, 194] width 19 height 19
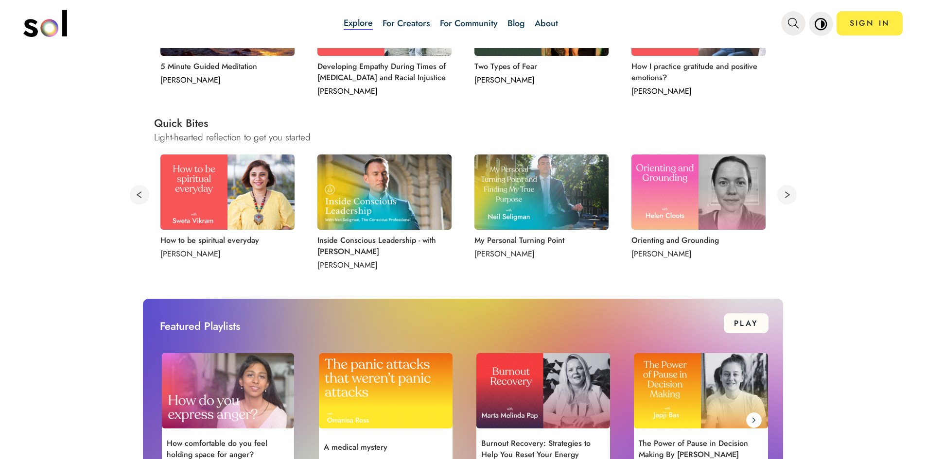
click at [782, 194] on button at bounding box center [786, 194] width 19 height 19
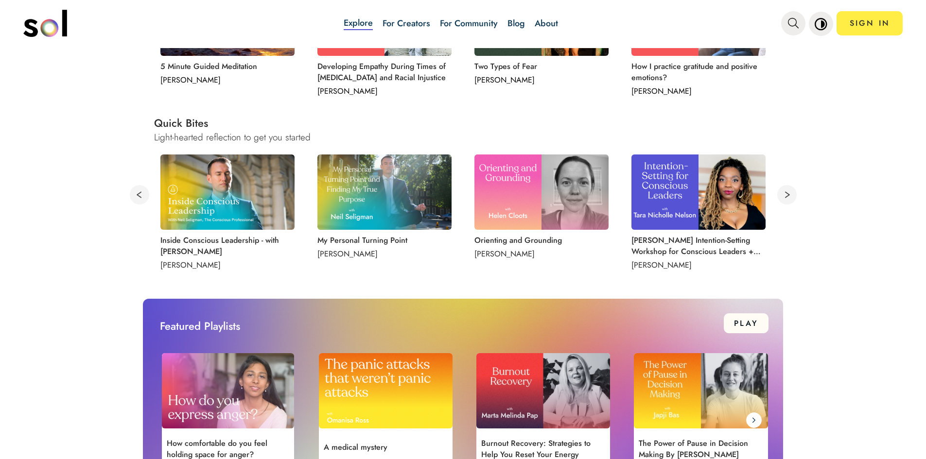
click at [782, 196] on button at bounding box center [786, 194] width 19 height 19
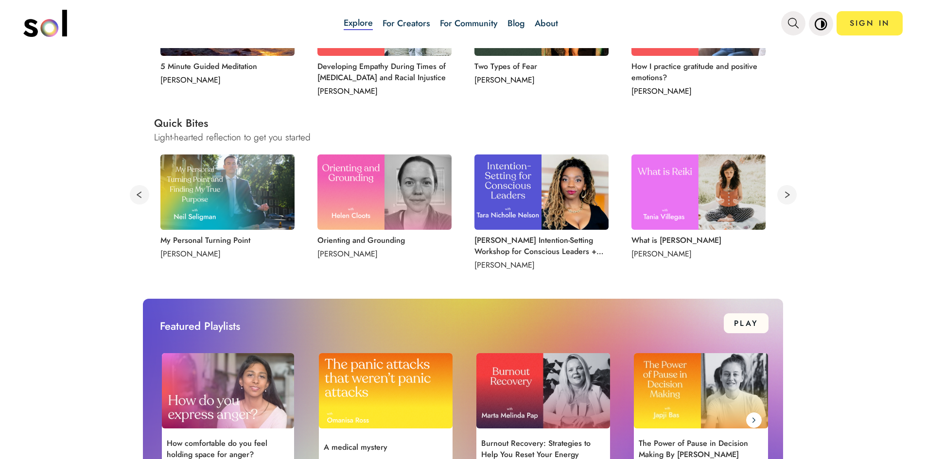
click at [782, 196] on button at bounding box center [786, 194] width 19 height 19
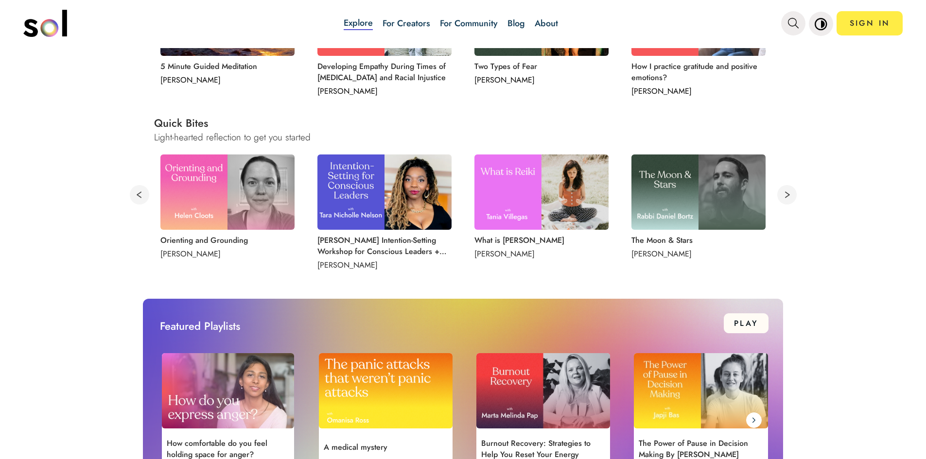
click at [782, 196] on button at bounding box center [786, 194] width 19 height 19
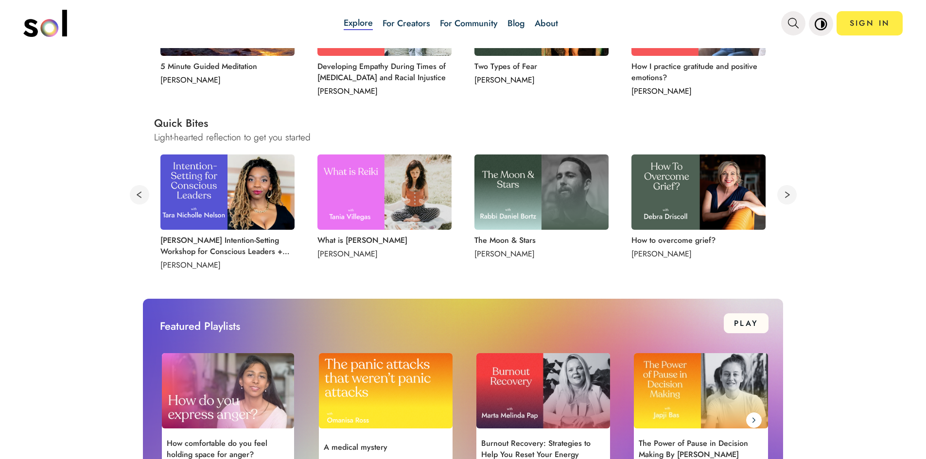
click at [782, 196] on button at bounding box center [786, 194] width 19 height 19
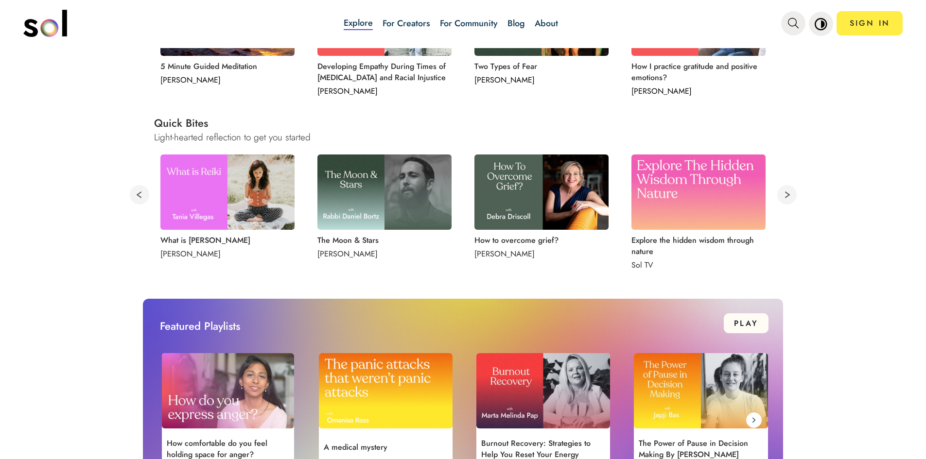
click at [782, 201] on button at bounding box center [786, 194] width 19 height 19
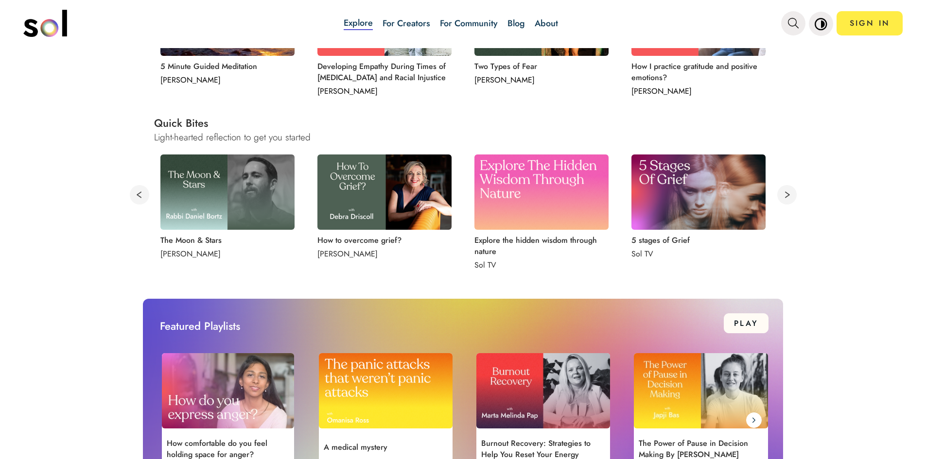
click at [782, 200] on button at bounding box center [786, 194] width 19 height 19
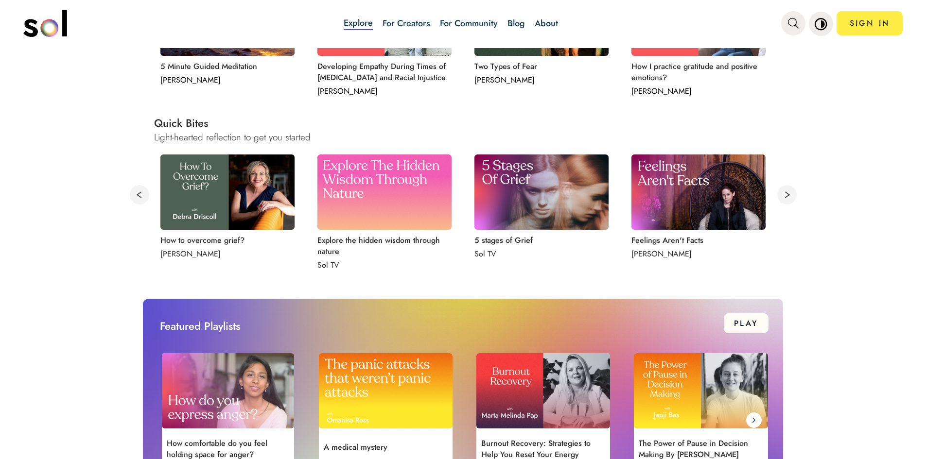
click at [782, 200] on button at bounding box center [786, 194] width 19 height 19
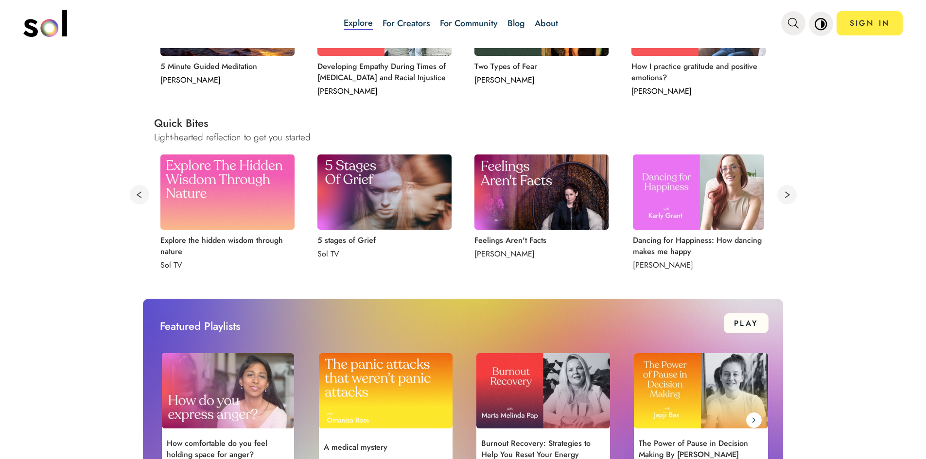
click at [782, 200] on button at bounding box center [786, 194] width 19 height 19
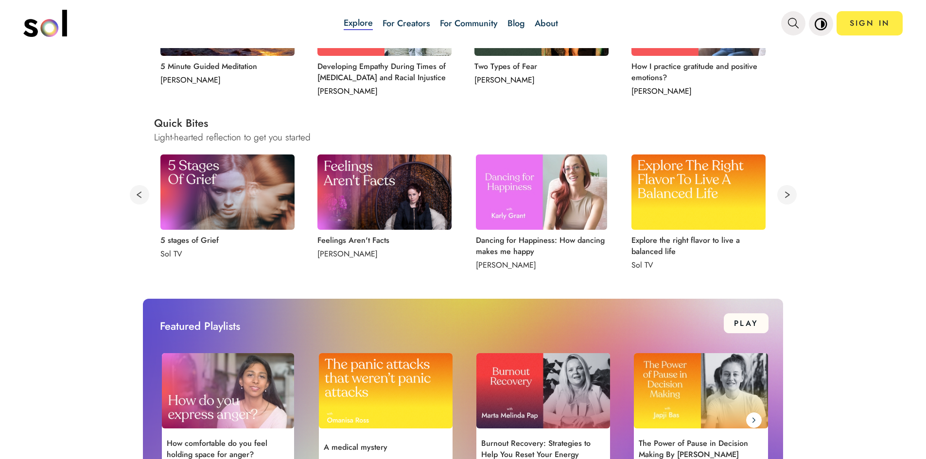
click at [782, 200] on button at bounding box center [786, 194] width 19 height 19
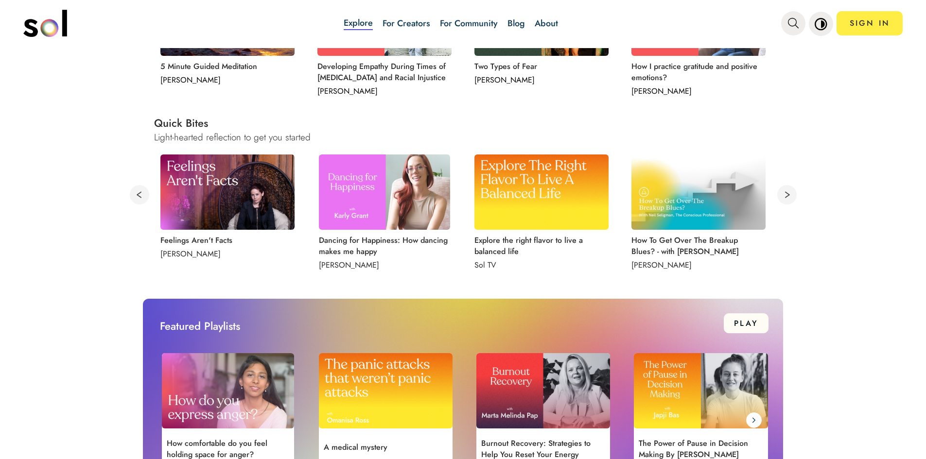
click at [782, 200] on button at bounding box center [786, 194] width 19 height 19
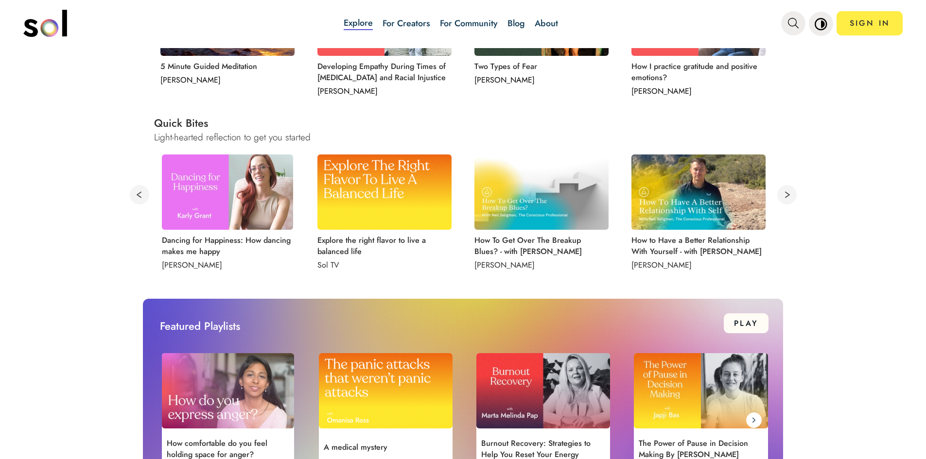
click at [782, 200] on button at bounding box center [786, 194] width 19 height 19
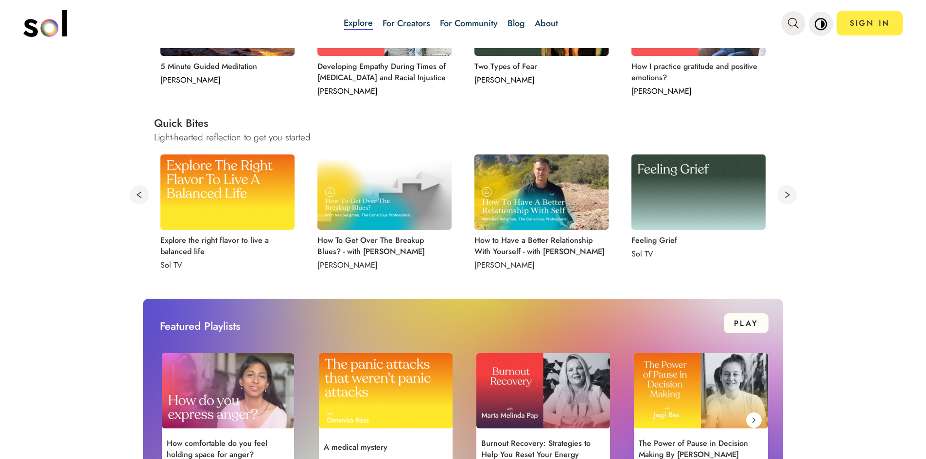
click at [782, 200] on button at bounding box center [786, 194] width 19 height 19
click at [782, 198] on button at bounding box center [786, 194] width 19 height 19
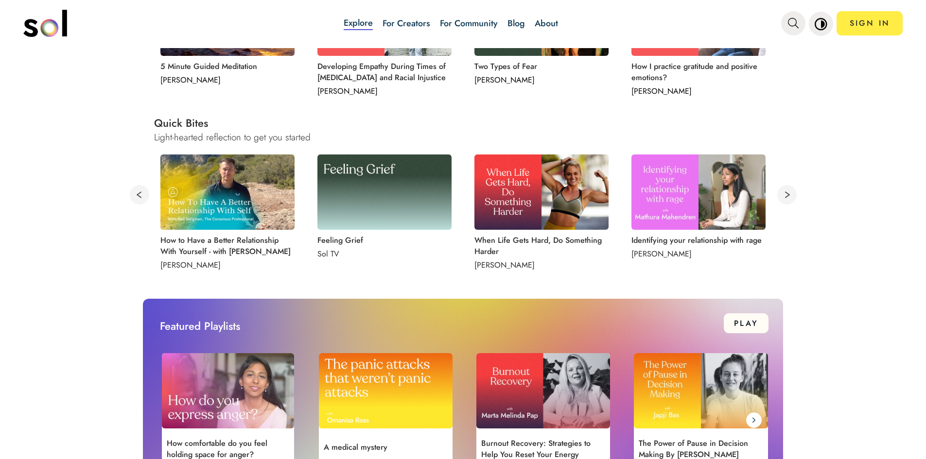
click at [782, 198] on button at bounding box center [786, 194] width 19 height 19
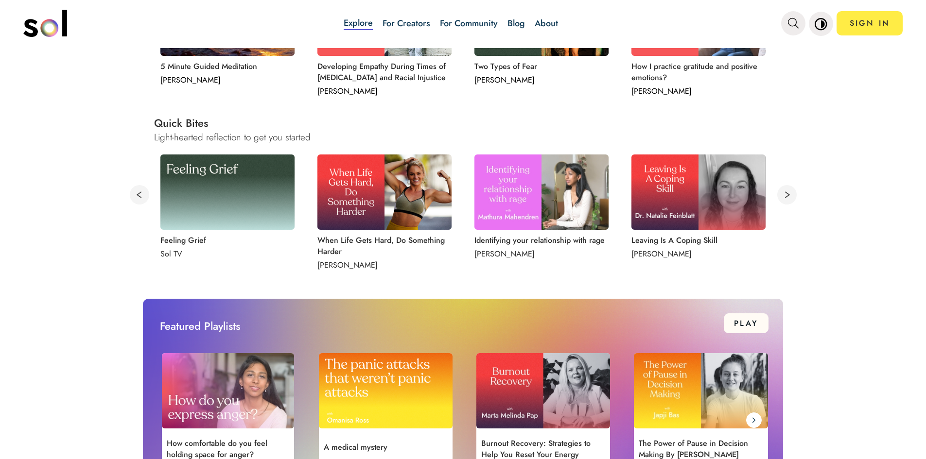
click at [782, 198] on button at bounding box center [786, 194] width 19 height 19
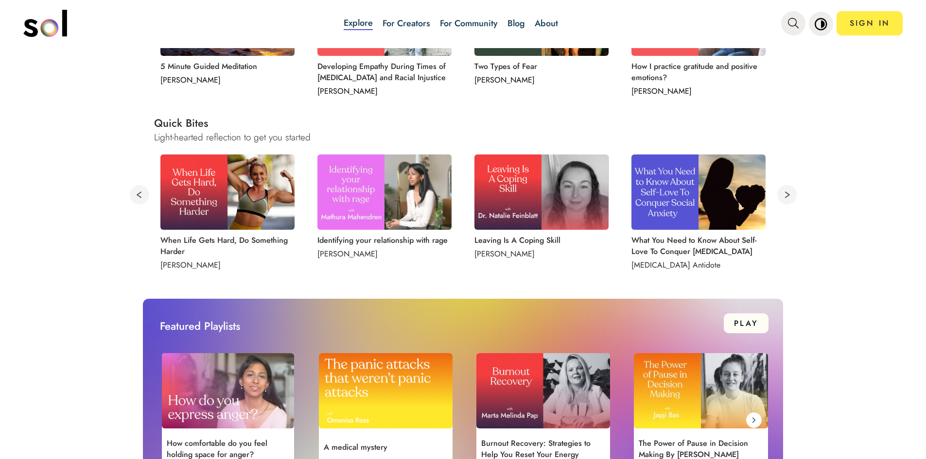
click at [782, 198] on button at bounding box center [786, 194] width 19 height 19
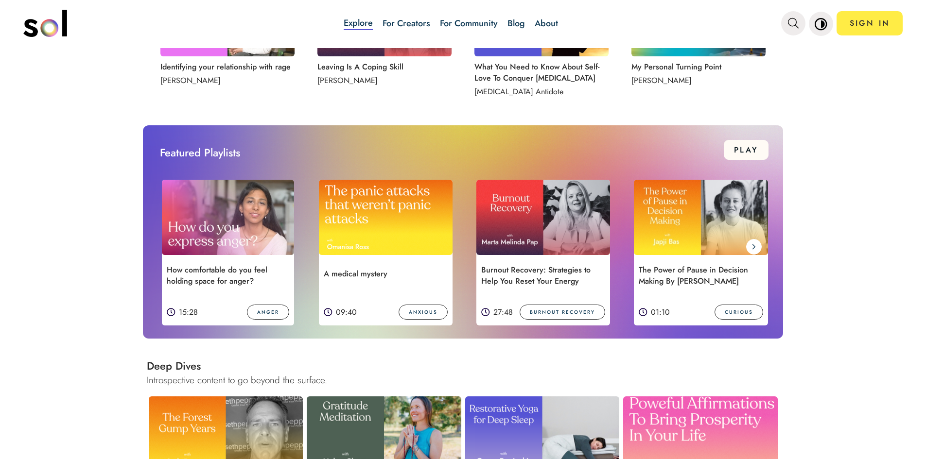
scroll to position [681, 0]
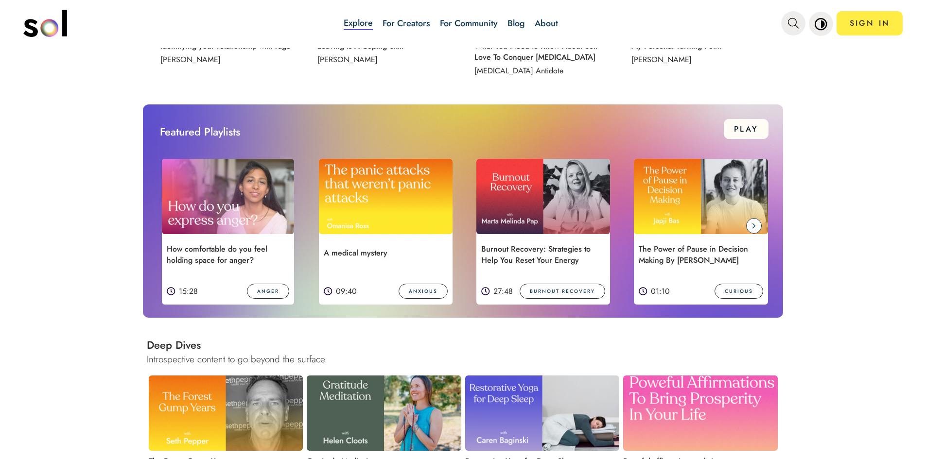
click at [755, 223] on span at bounding box center [754, 226] width 16 height 16
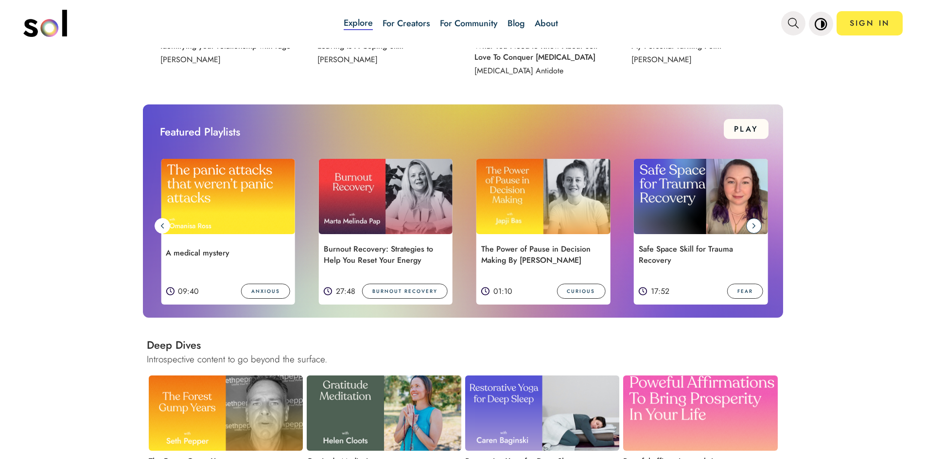
click at [755, 223] on span at bounding box center [754, 226] width 16 height 16
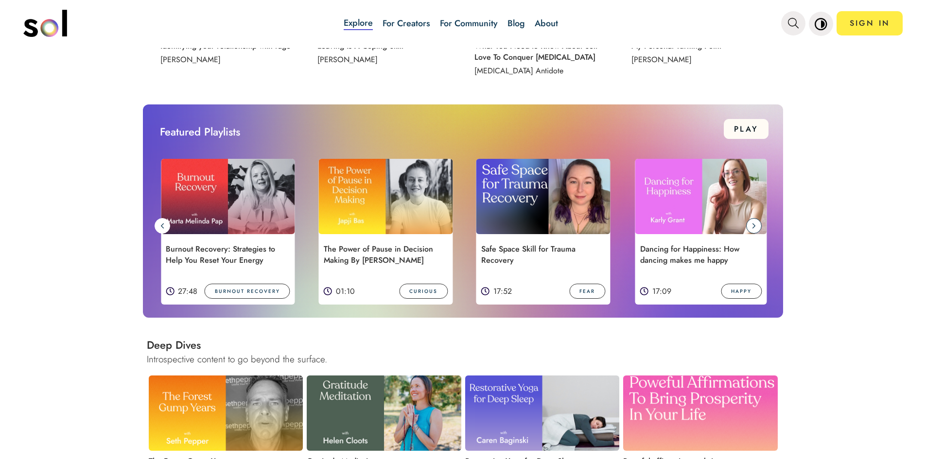
click at [755, 223] on span at bounding box center [754, 226] width 16 height 16
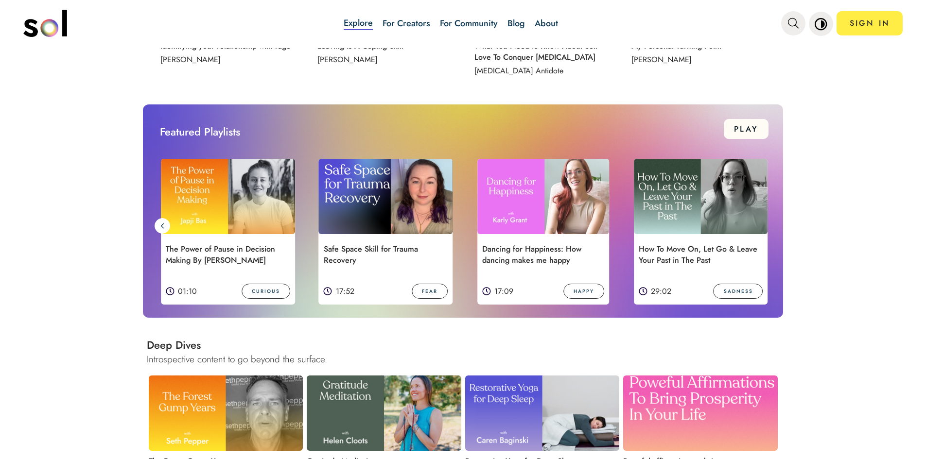
click at [755, 223] on img at bounding box center [701, 196] width 134 height 75
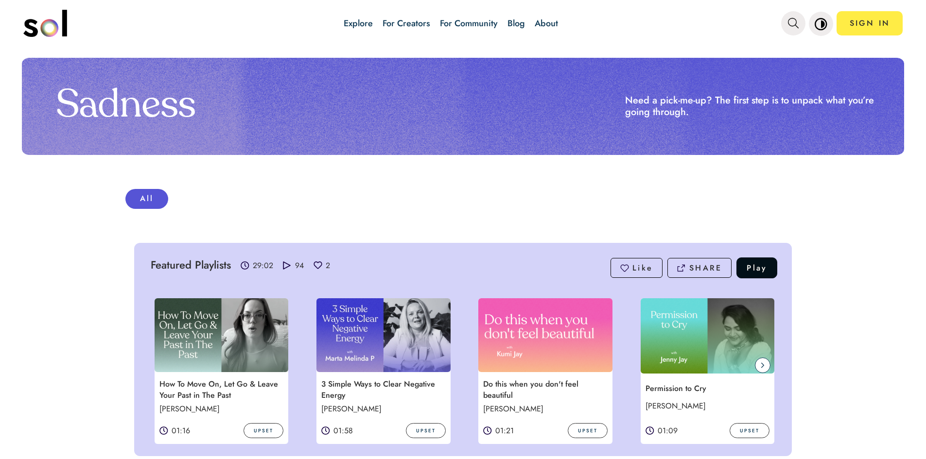
click at [763, 365] on span at bounding box center [763, 366] width 16 height 16
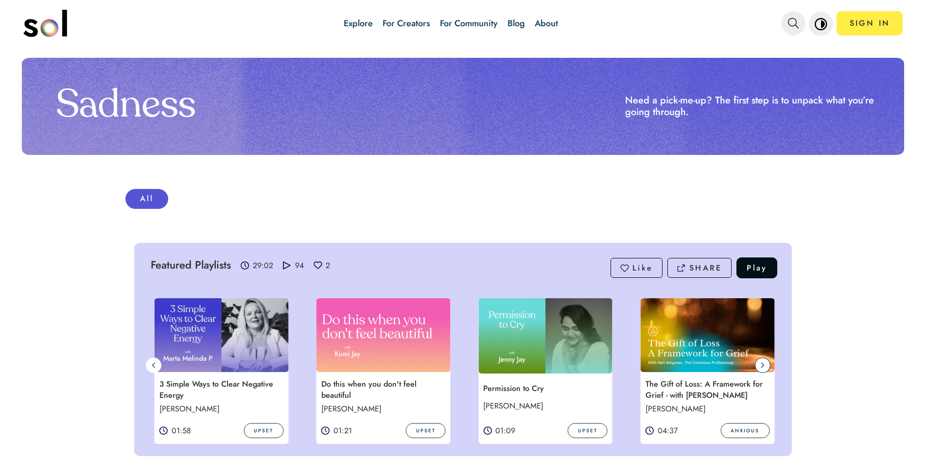
click at [763, 365] on span at bounding box center [763, 366] width 16 height 16
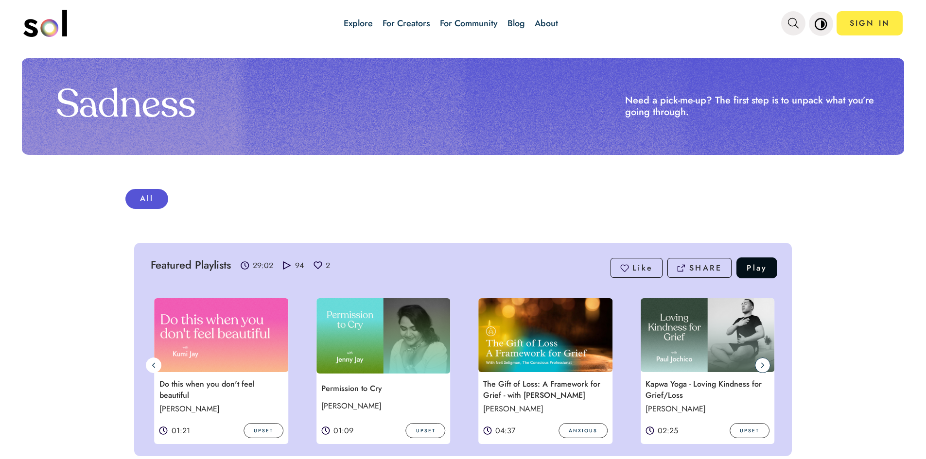
click at [763, 365] on span at bounding box center [763, 366] width 16 height 16
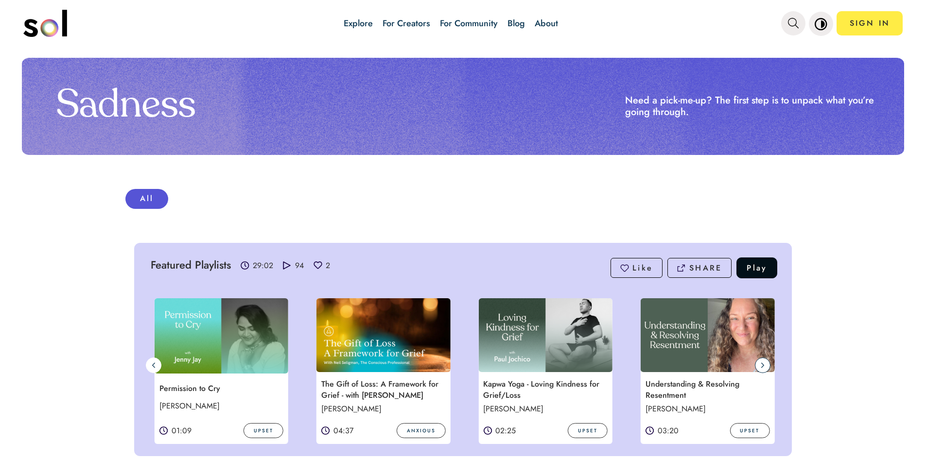
click at [763, 365] on span at bounding box center [763, 366] width 16 height 16
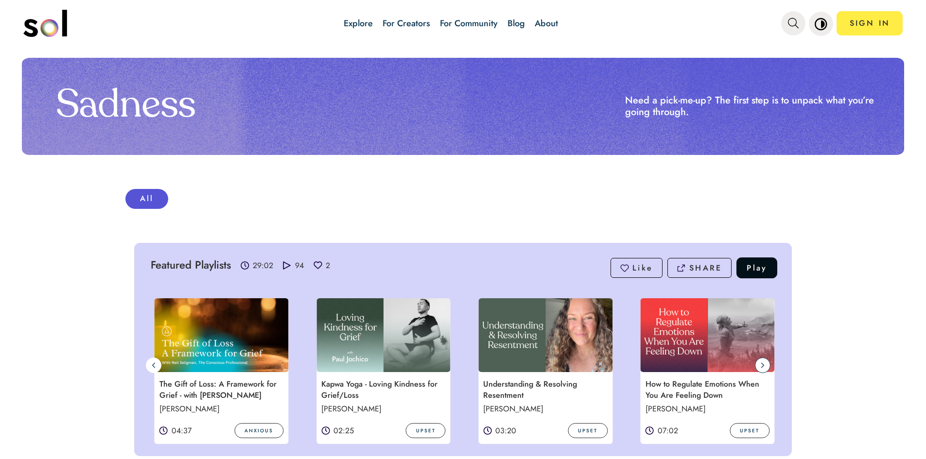
click at [763, 365] on span at bounding box center [763, 366] width 16 height 16
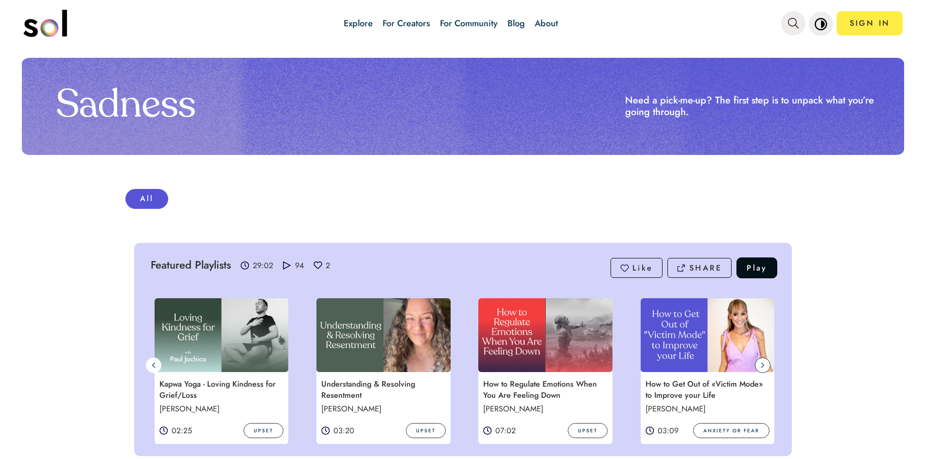
click at [763, 365] on span at bounding box center [763, 366] width 16 height 16
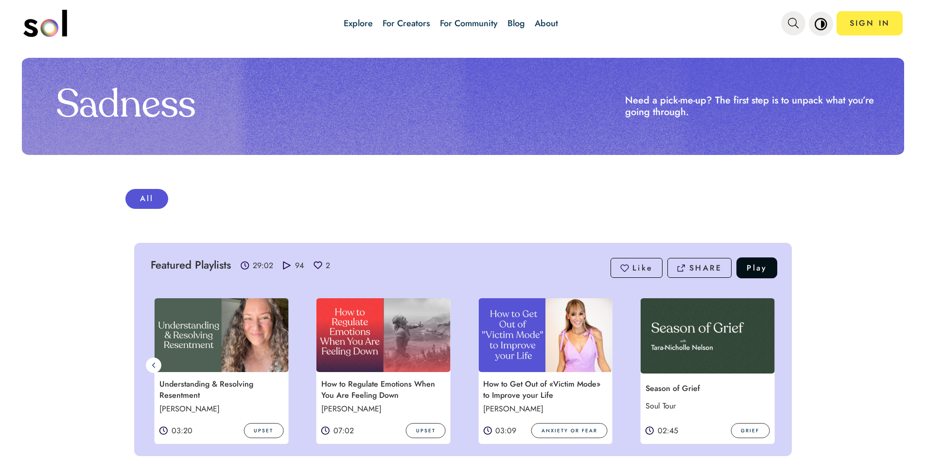
click at [763, 365] on img at bounding box center [708, 335] width 134 height 75
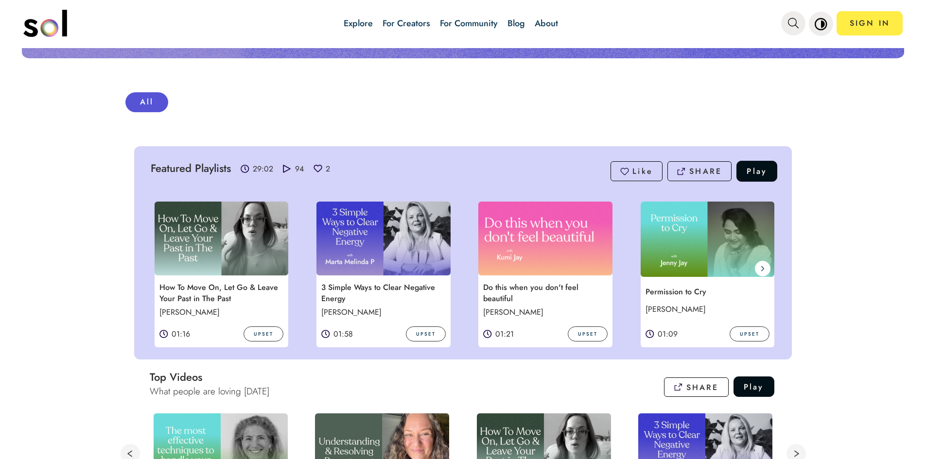
scroll to position [97, 0]
click at [764, 267] on span at bounding box center [763, 269] width 16 height 16
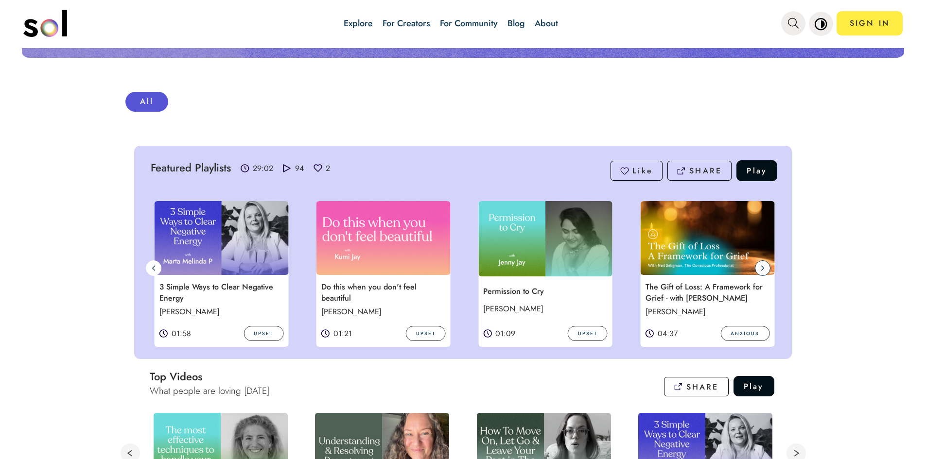
click at [764, 267] on span at bounding box center [763, 269] width 16 height 16
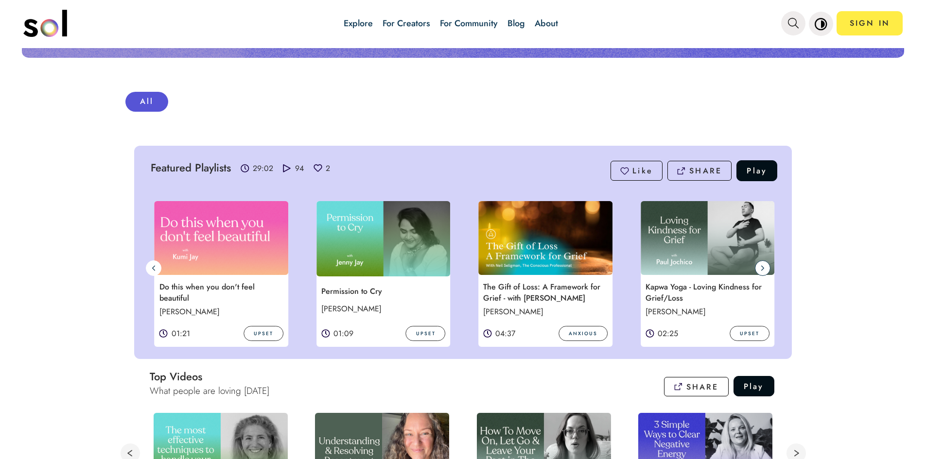
click at [764, 267] on span at bounding box center [763, 269] width 16 height 16
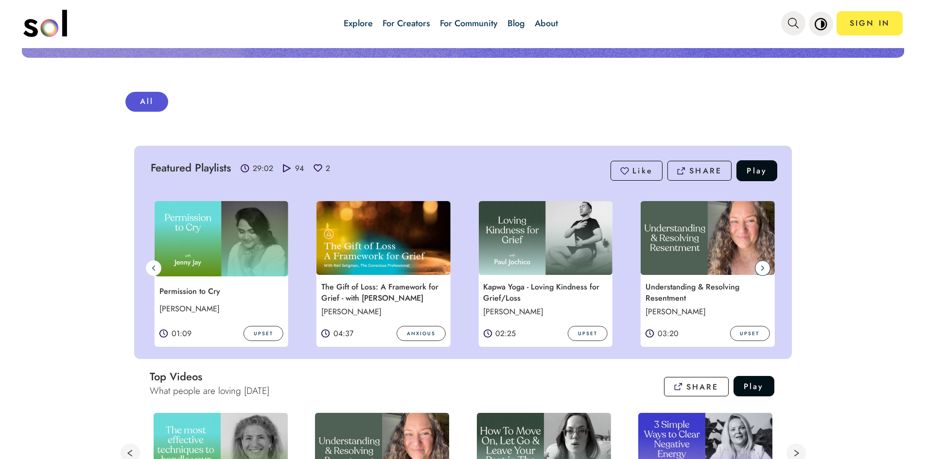
click at [763, 269] on span at bounding box center [763, 269] width 16 height 16
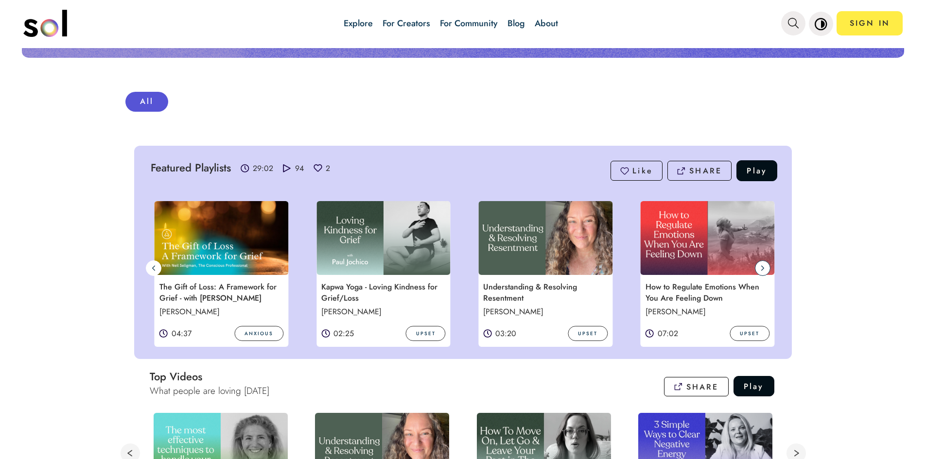
click at [763, 269] on span at bounding box center [763, 269] width 16 height 16
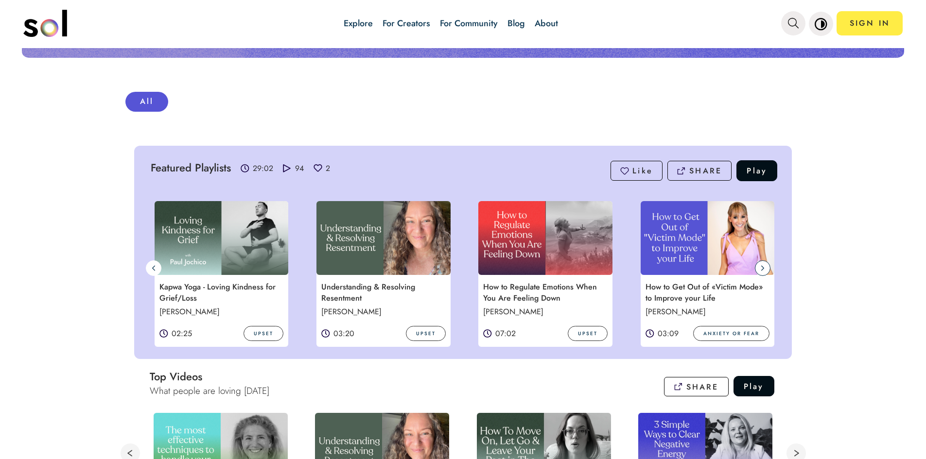
click at [763, 269] on span at bounding box center [763, 269] width 16 height 16
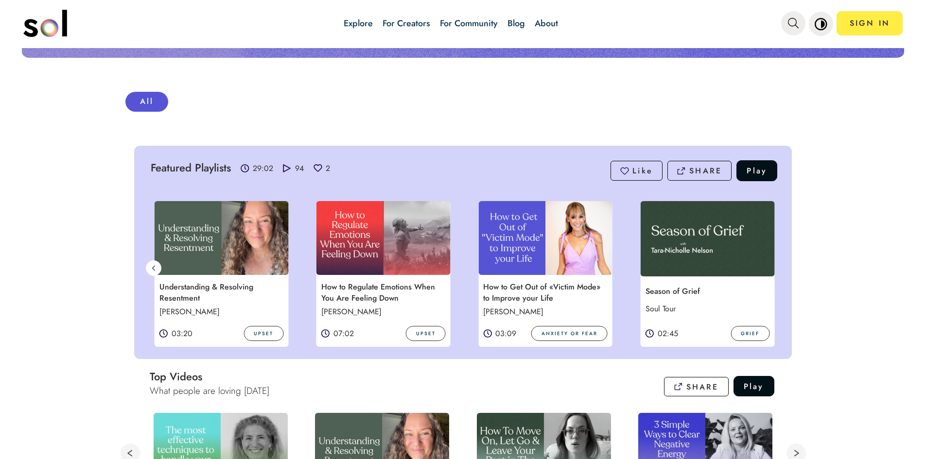
click at [763, 269] on img at bounding box center [708, 238] width 134 height 75
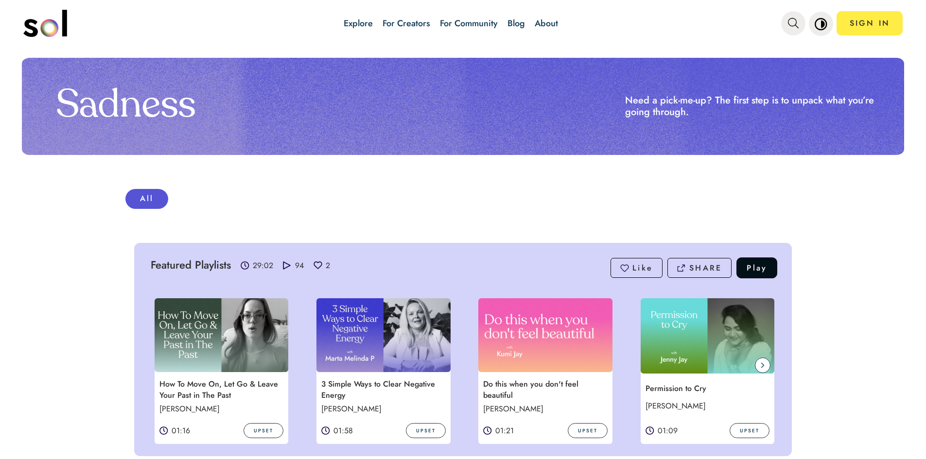
click at [761, 367] on icon at bounding box center [763, 366] width 4 height 8
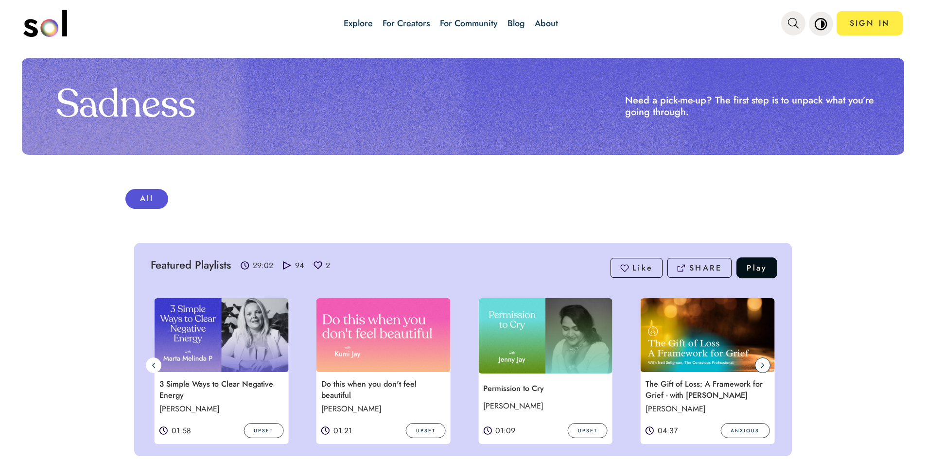
click at [761, 367] on span at bounding box center [763, 366] width 16 height 16
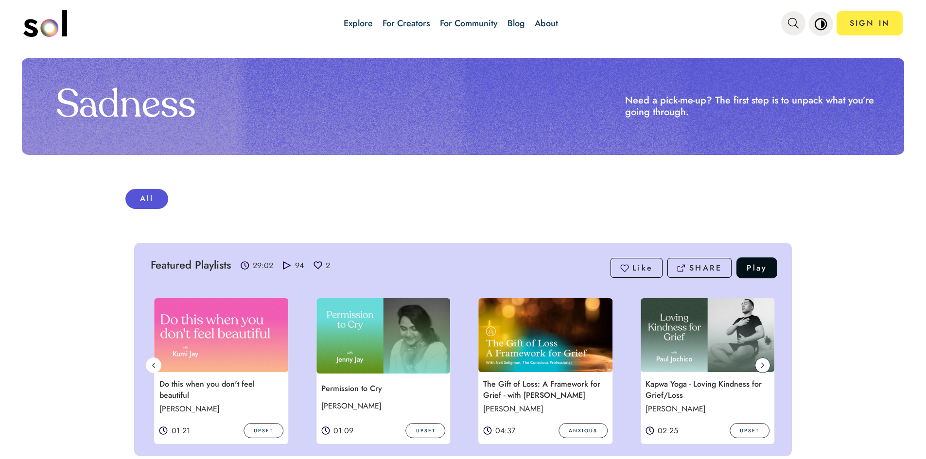
click at [761, 367] on span at bounding box center [763, 366] width 16 height 16
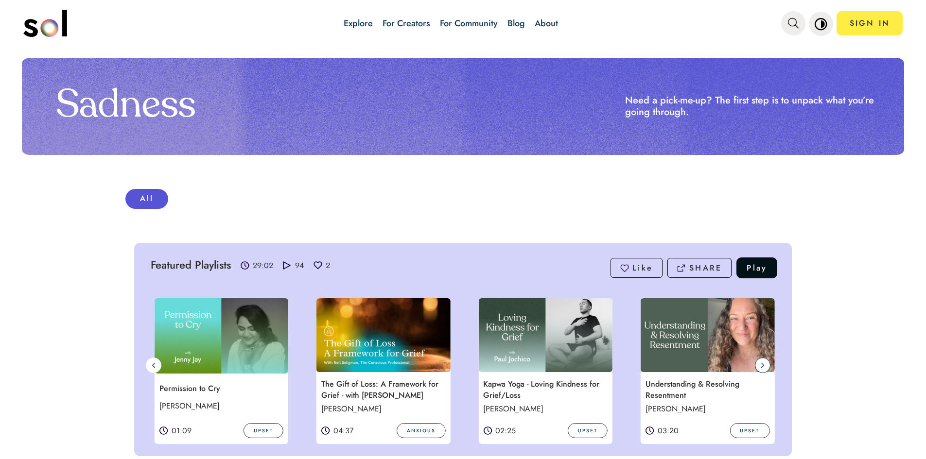
click at [761, 364] on span at bounding box center [763, 366] width 16 height 16
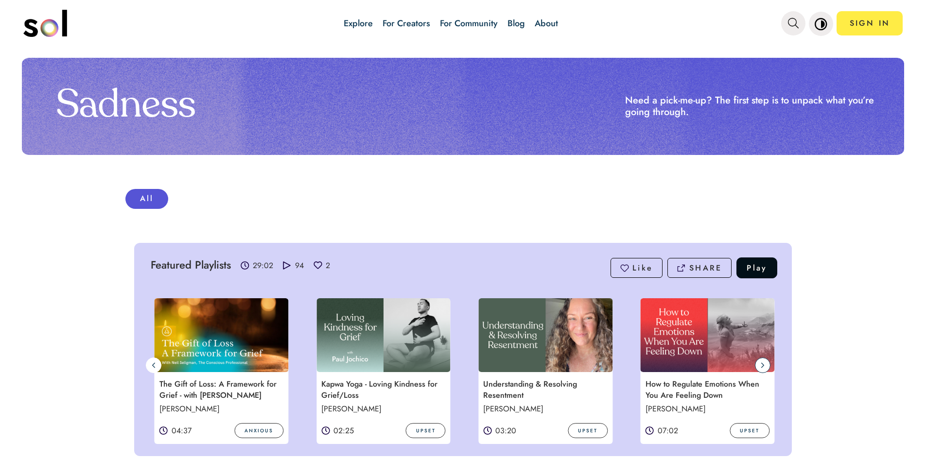
click at [761, 364] on span at bounding box center [763, 366] width 16 height 16
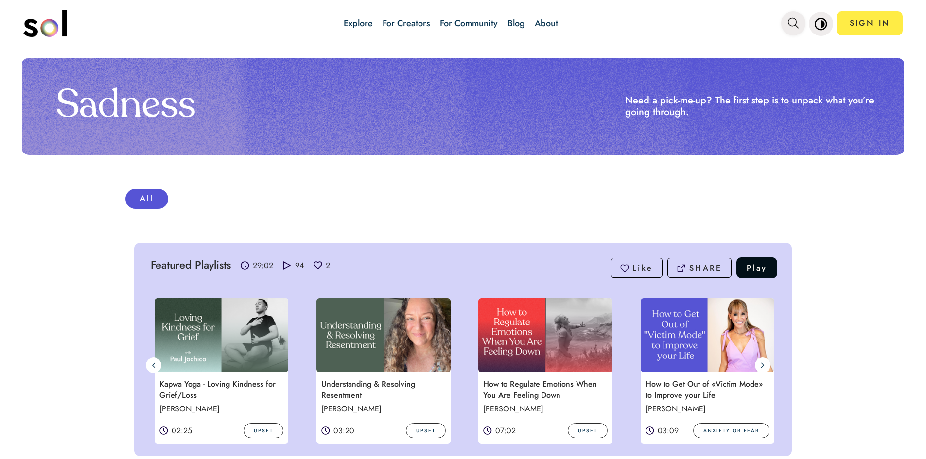
click at [794, 21] on icon "main navigation" at bounding box center [793, 23] width 11 height 11
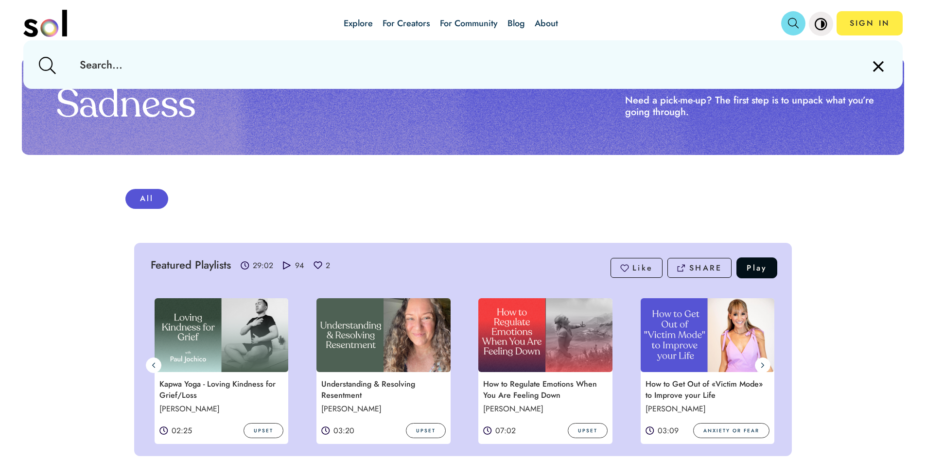
click at [547, 66] on input "text" at bounding box center [463, 64] width 782 height 49
paste input "robs you from your destiny"
type input "robs you from your destiny"
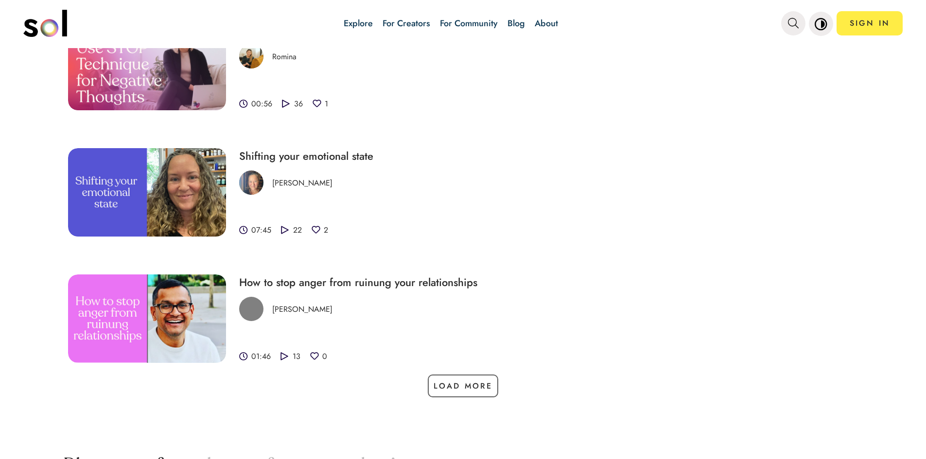
scroll to position [1142, 0]
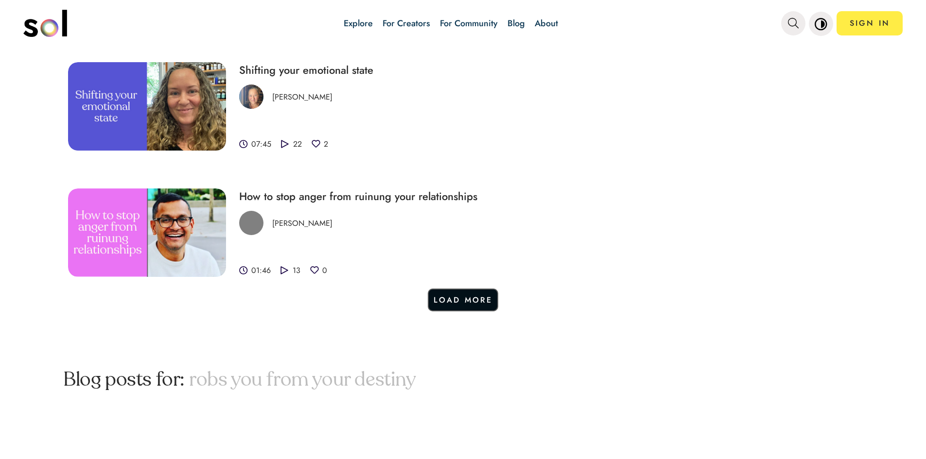
click at [455, 303] on button "Load More" at bounding box center [463, 300] width 71 height 23
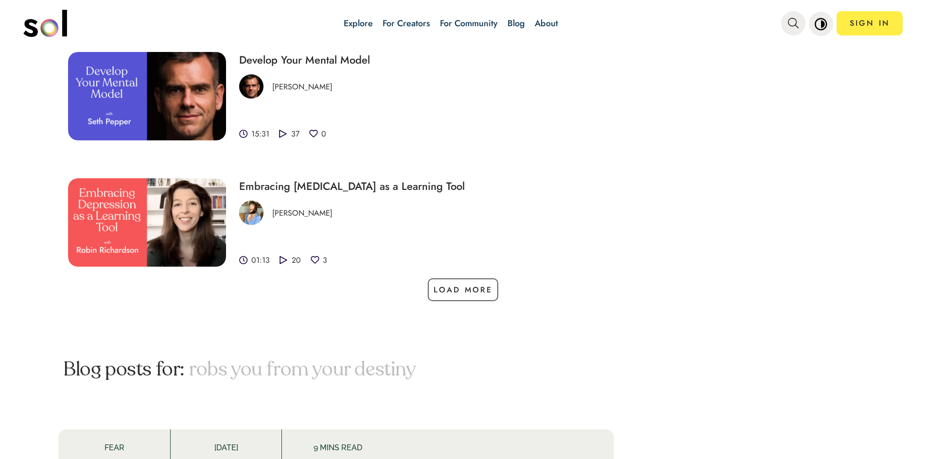
scroll to position [1021, 0]
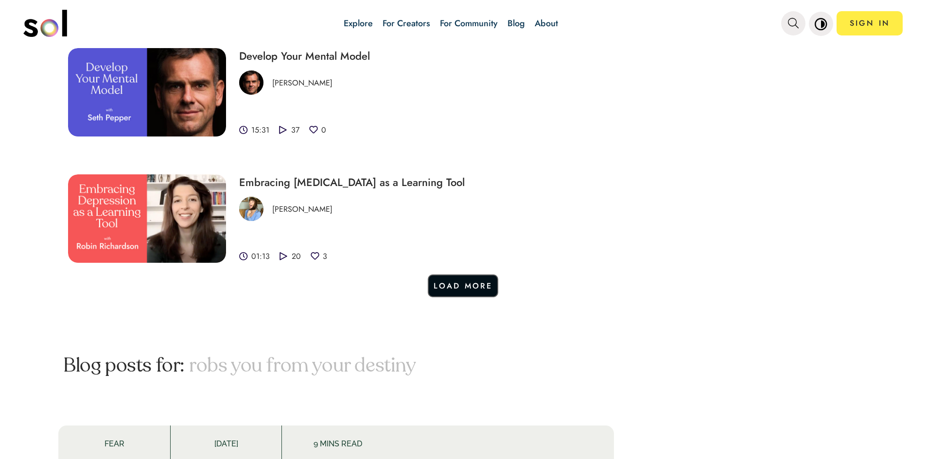
click at [448, 275] on button "Load More" at bounding box center [463, 286] width 71 height 23
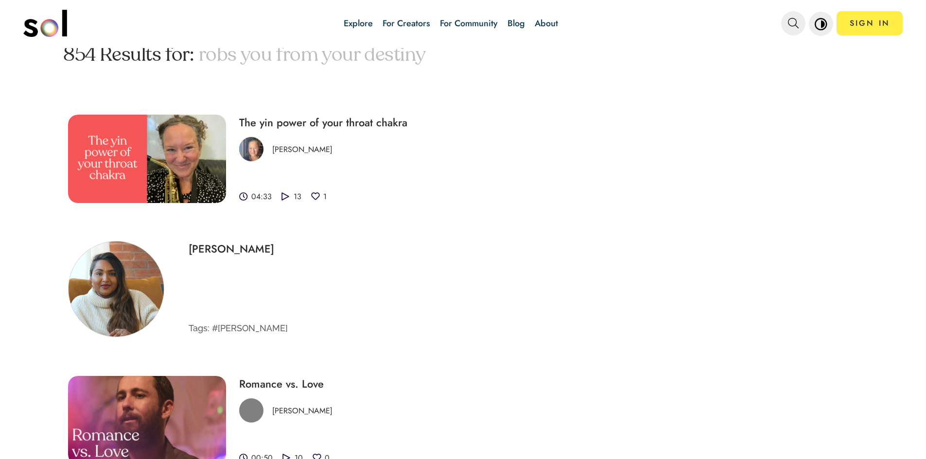
scroll to position [0, 0]
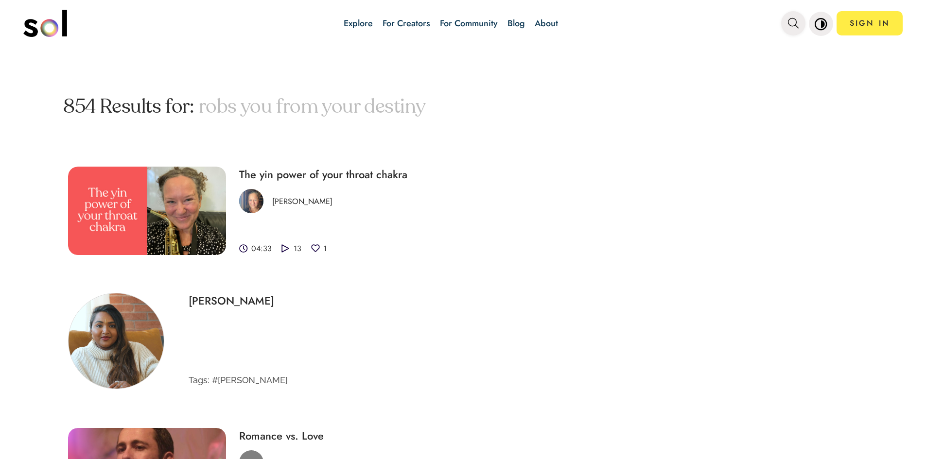
click at [793, 25] on icon "main navigation" at bounding box center [793, 23] width 11 height 11
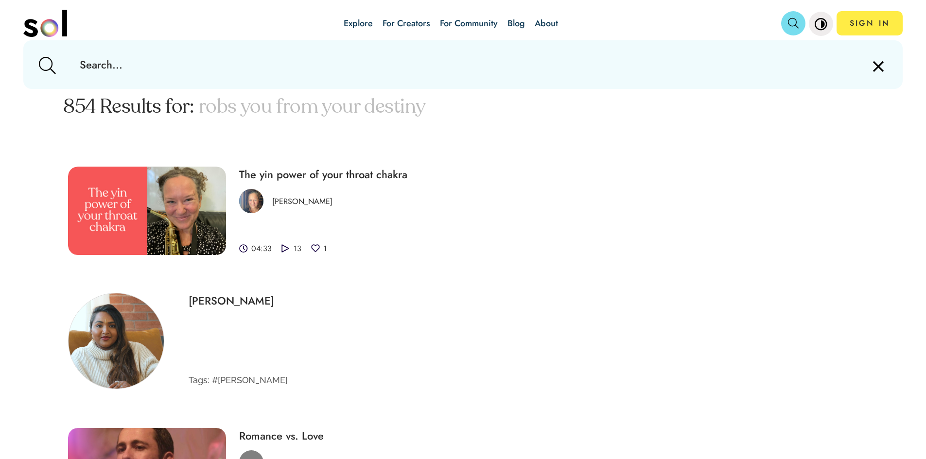
click at [508, 75] on input "text" at bounding box center [463, 64] width 782 height 49
paste input "Why [MEDICAL_DATA] robs you from your destiny"
type input "Why [MEDICAL_DATA] robs you from your destiny"
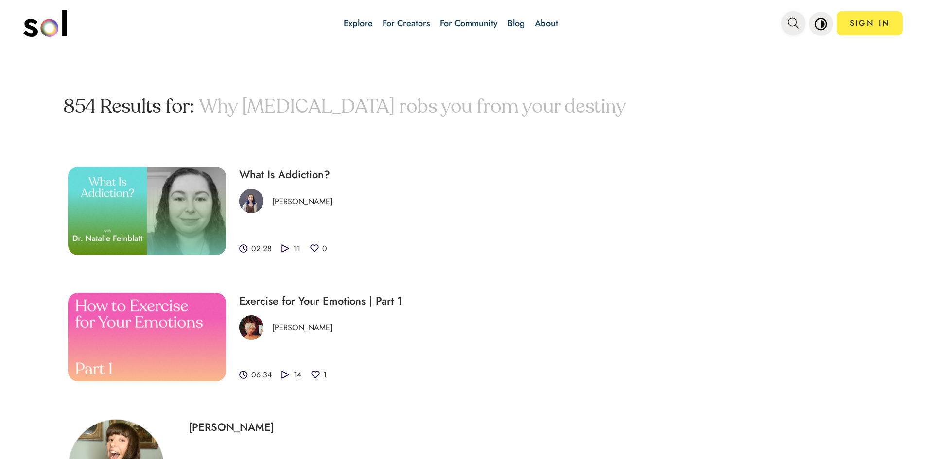
click at [791, 17] on span "main navigation" at bounding box center [793, 24] width 11 height 16
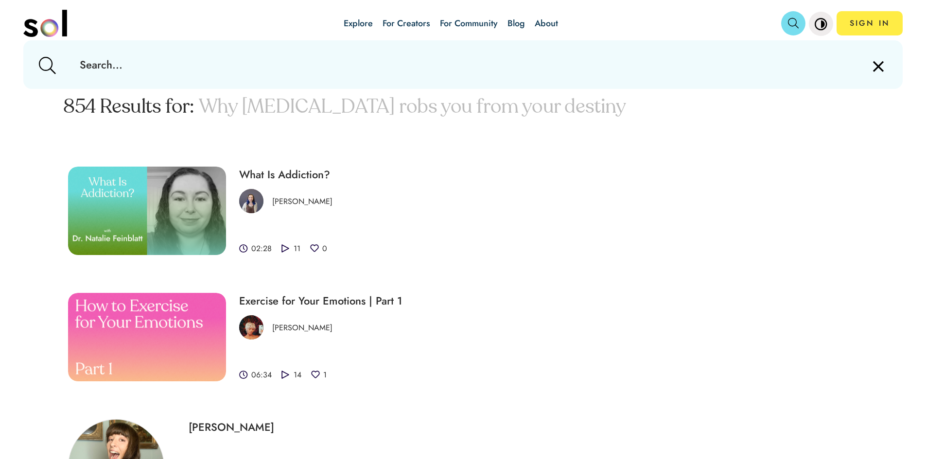
click at [471, 72] on input "text" at bounding box center [463, 64] width 782 height 49
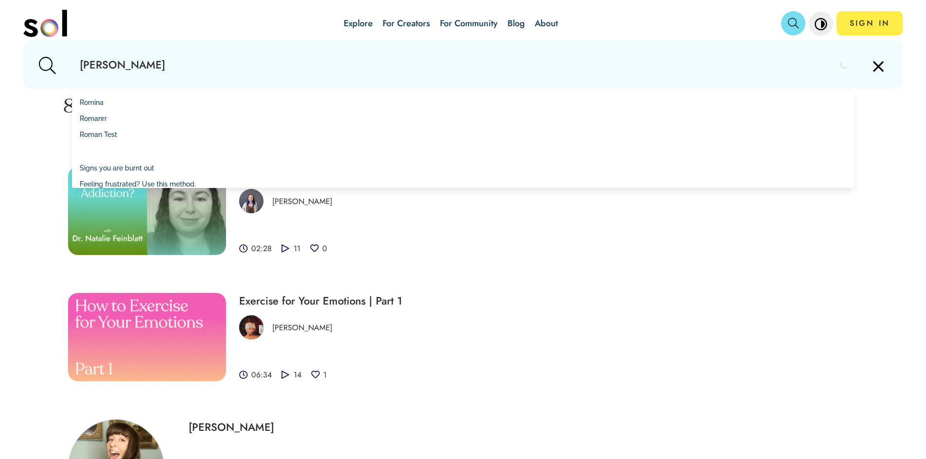
type input "[PERSON_NAME]"
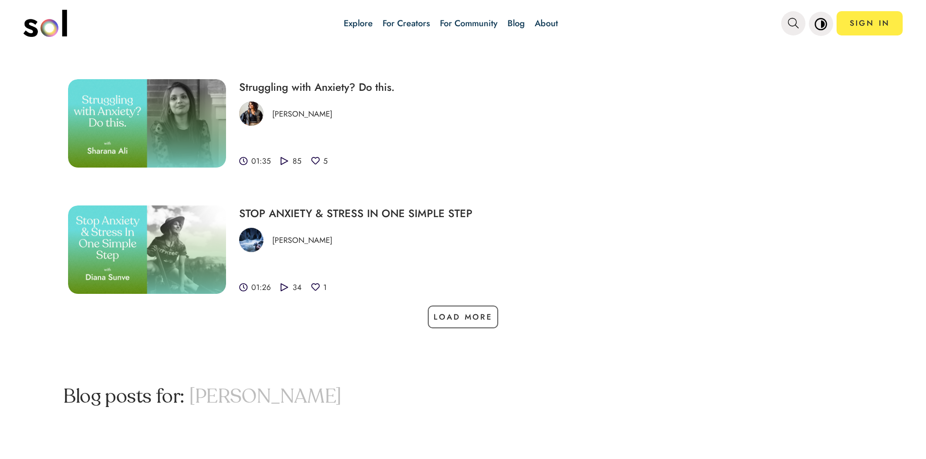
scroll to position [1124, 0]
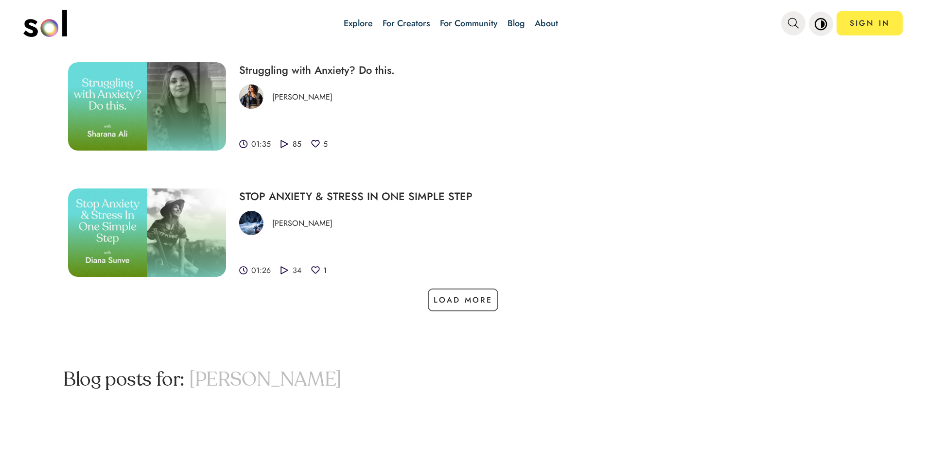
click at [455, 301] on button "Load More" at bounding box center [463, 300] width 71 height 23
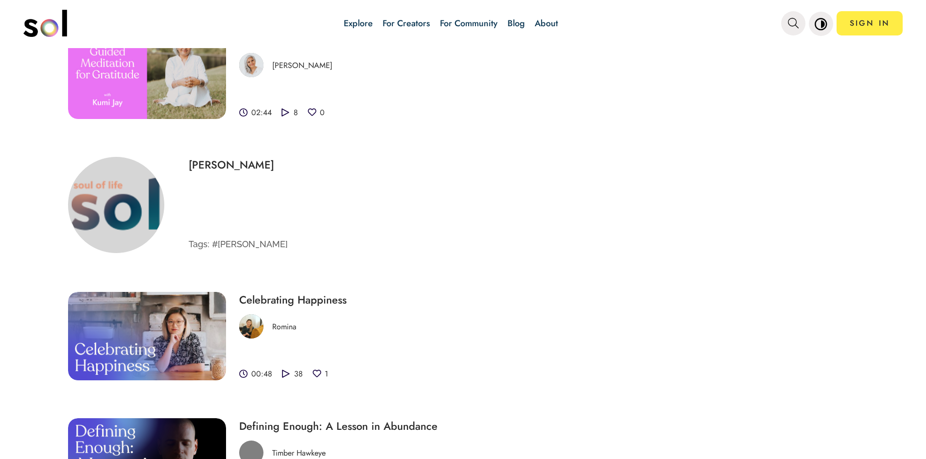
scroll to position [1069, 0]
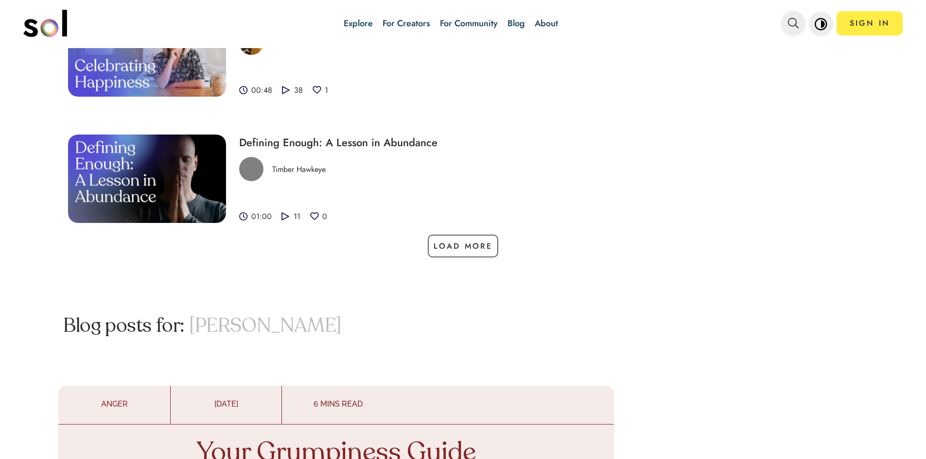
click at [795, 27] on icon "main navigation" at bounding box center [793, 23] width 11 height 11
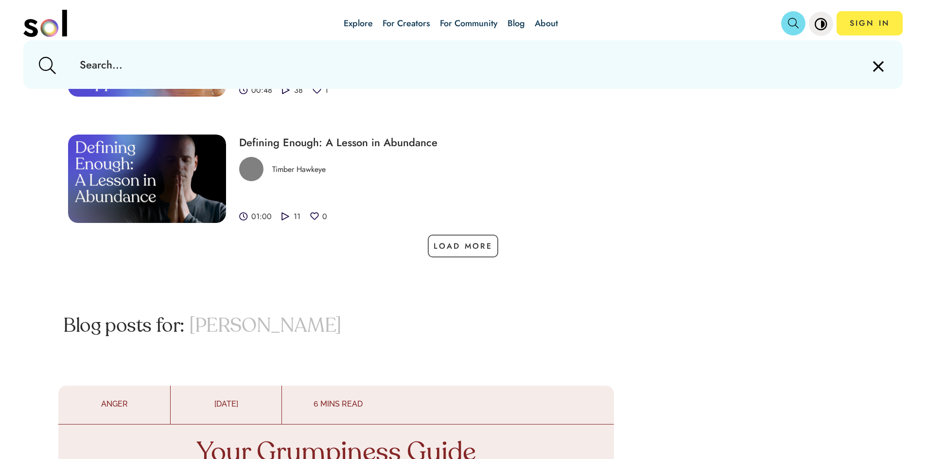
click at [611, 85] on input "text" at bounding box center [463, 64] width 782 height 49
click at [609, 76] on input "text" at bounding box center [463, 64] width 782 height 49
paste input "Why [MEDICAL_DATA] robs you from your destiny"
type input "Why [MEDICAL_DATA] robs you from your destiny"
